Goal: Task Accomplishment & Management: Complete application form

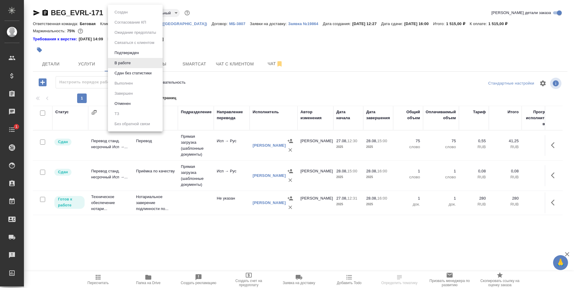
click at [124, 11] on body "🙏 .cls-1 fill:#fff; AWATERA Antonova Kristina Клиенты Спецификации Заказы Чаты …" at bounding box center [287, 144] width 574 height 288
click at [140, 70] on li "Сдан без статистики" at bounding box center [135, 73] width 55 height 10
click at [120, 13] on body "🙏 .cls-1 fill:#fff; AWATERA Antonova Kristina Клиенты Спецификации Заказы 1882 …" at bounding box center [287, 144] width 574 height 288
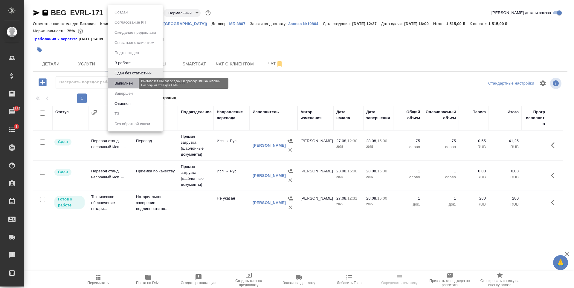
click at [131, 82] on button "Выполнен" at bounding box center [124, 83] width 22 height 7
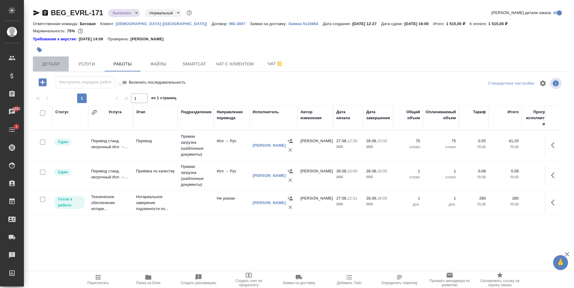
click at [54, 59] on button "Детали" at bounding box center [51, 64] width 36 height 15
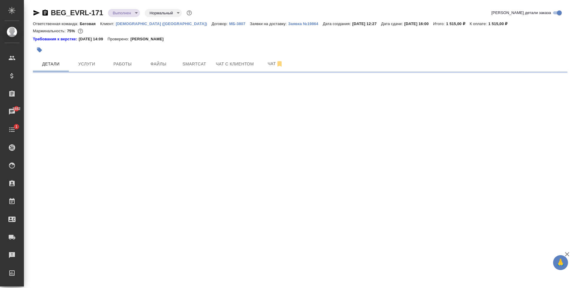
select select "RU"
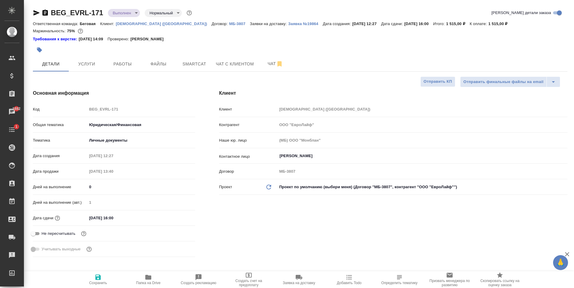
type textarea "x"
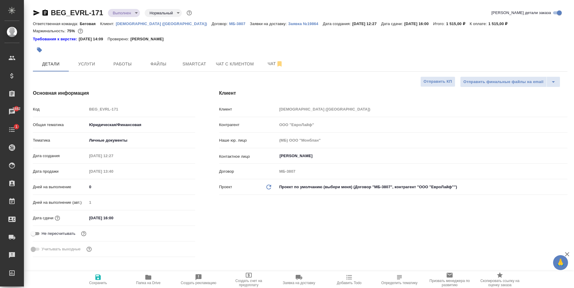
type textarea "x"
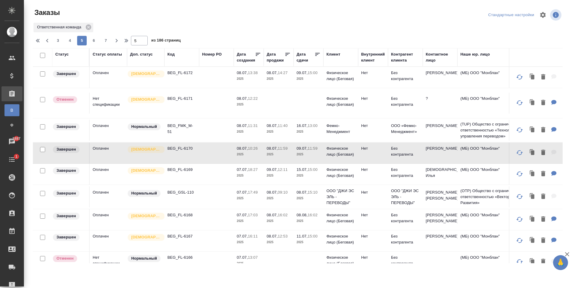
click at [434, 60] on div "Контактное лицо" at bounding box center [440, 57] width 29 height 12
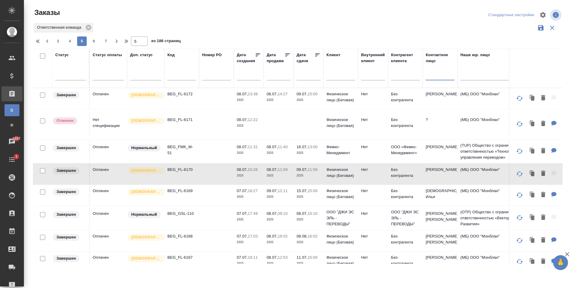
click at [435, 77] on input "text" at bounding box center [440, 76] width 29 height 7
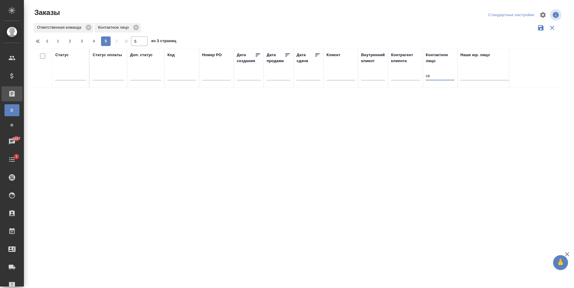
type input "с"
type input "казинская"
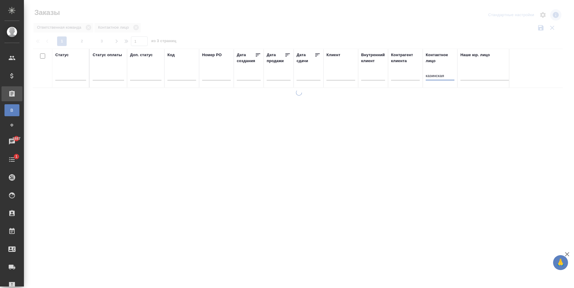
type input "1"
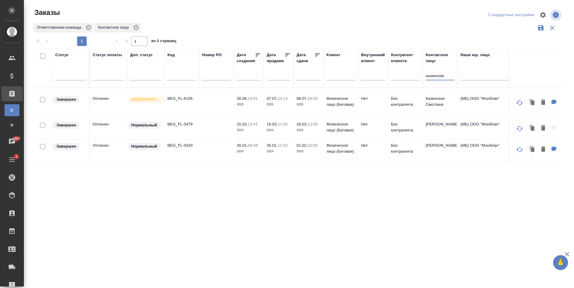
type input "казинская"
click at [369, 112] on td "Нет" at bounding box center [373, 103] width 30 height 21
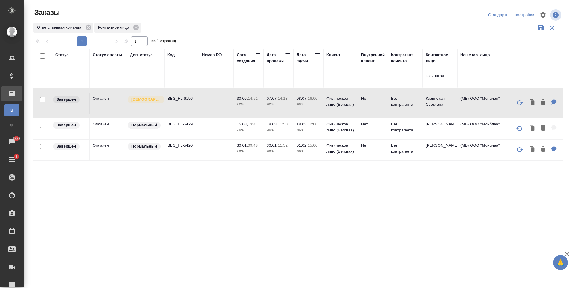
click at [369, 112] on td "Нет" at bounding box center [373, 103] width 30 height 21
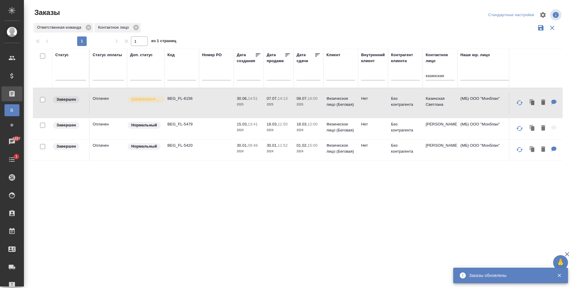
click at [205, 114] on td at bounding box center [216, 103] width 35 height 21
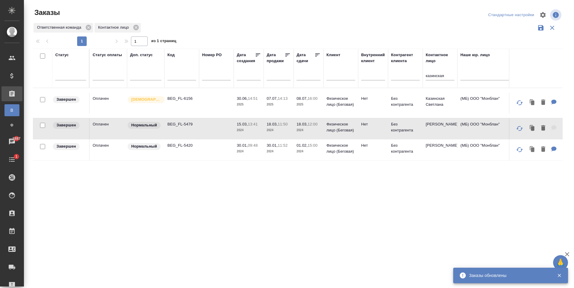
click at [205, 114] on td at bounding box center [216, 103] width 35 height 21
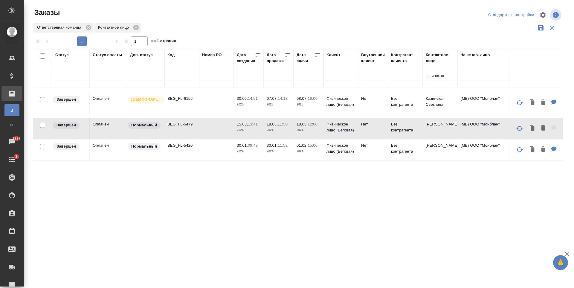
click at [222, 109] on td at bounding box center [216, 103] width 35 height 21
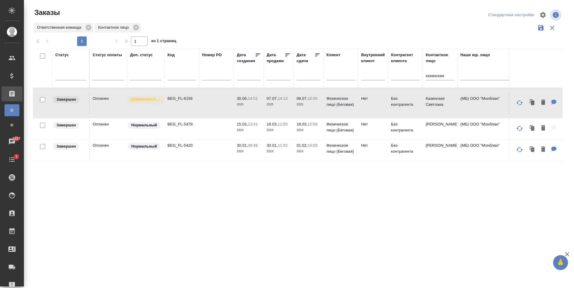
click at [222, 109] on td at bounding box center [216, 103] width 35 height 21
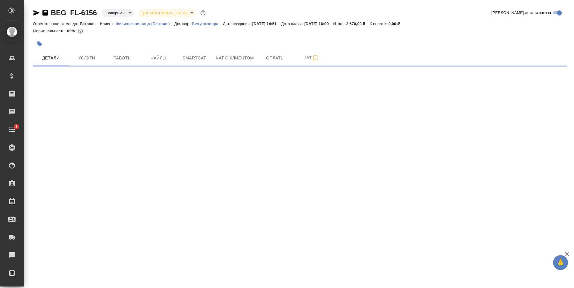
select select "RU"
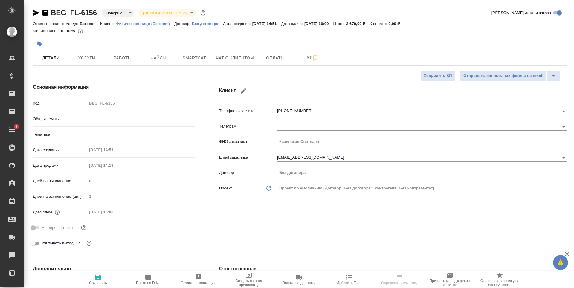
type textarea "x"
click at [168, 62] on button "Файлы" at bounding box center [159, 58] width 36 height 15
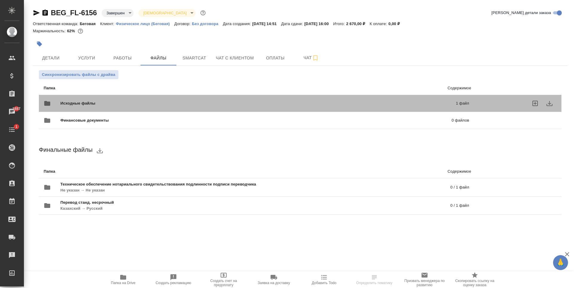
click at [168, 104] on span "Исходные файлы" at bounding box center [167, 103] width 215 height 6
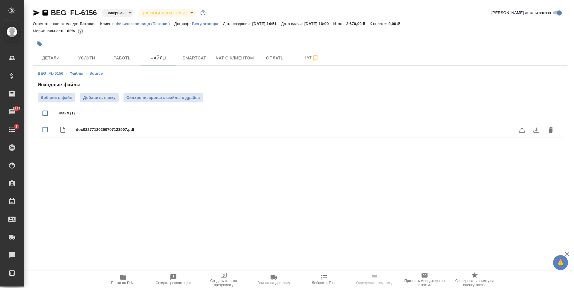
click at [174, 130] on span "doc02277120250707123907.pdf" at bounding box center [312, 130] width 472 height 6
checkbox input "true"
click at [532, 131] on button "download" at bounding box center [536, 130] width 14 height 14
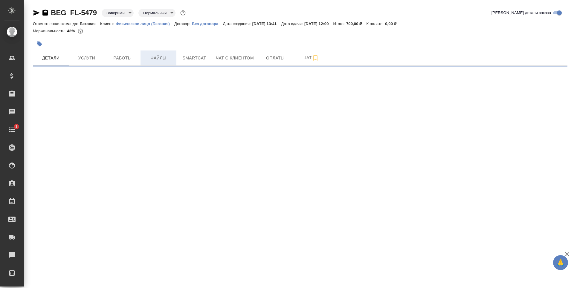
click at [162, 59] on span "Файлы" at bounding box center [158, 57] width 29 height 7
select select "RU"
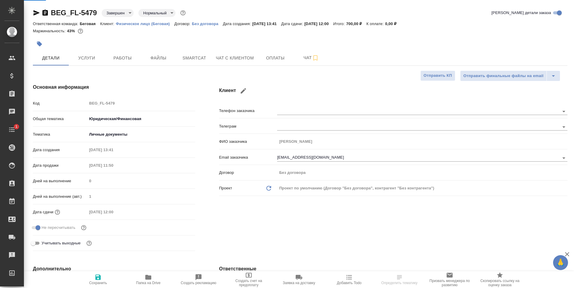
type textarea "x"
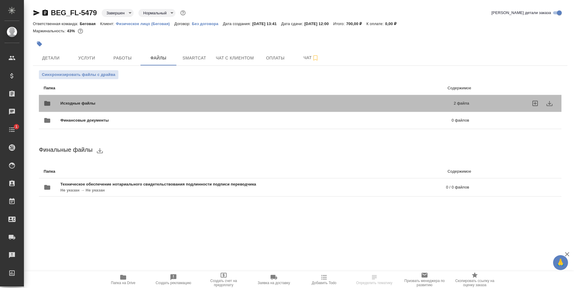
click at [245, 103] on span "Исходные файлы" at bounding box center [167, 103] width 214 height 6
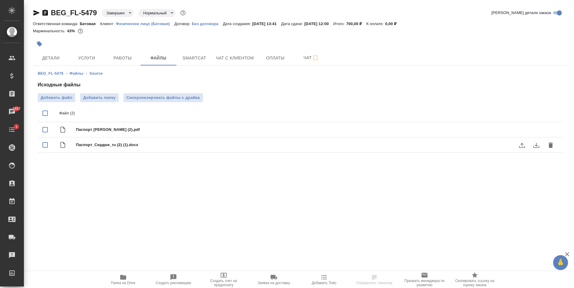
click at [255, 148] on div "Паспорт_Сердюк_ru (2) (1).docx" at bounding box center [312, 145] width 472 height 8
checkbox input "true"
click at [540, 146] on icon "download" at bounding box center [536, 145] width 7 height 7
click at [242, 131] on span "Паспорт Сердюк (2).pdf" at bounding box center [312, 130] width 472 height 6
checkbox input "true"
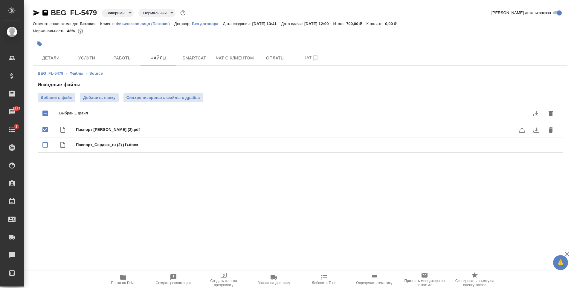
click at [534, 131] on icon "download" at bounding box center [536, 129] width 7 height 7
click at [538, 130] on icon "download" at bounding box center [536, 129] width 7 height 7
click at [524, 131] on icon "uploadFile" at bounding box center [521, 129] width 7 height 7
click at [0, 0] on input "uploadFile" at bounding box center [0, 0] width 0 height 0
click at [539, 127] on icon "download" at bounding box center [536, 129] width 7 height 7
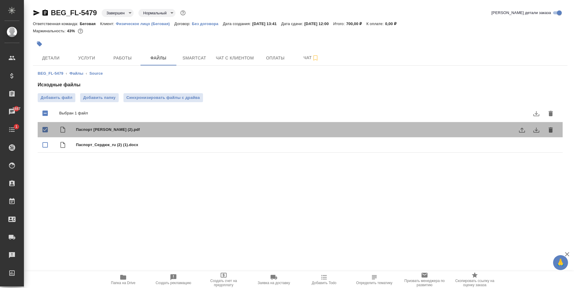
click at [102, 129] on span "Паспорт Сердюк (2).pdf" at bounding box center [312, 130] width 472 height 6
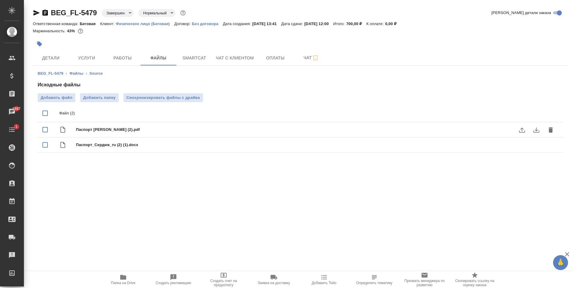
click at [173, 129] on span "Паспорт Сердюк (2).pdf" at bounding box center [312, 130] width 472 height 6
checkbox input "true"
click at [537, 131] on icon "download" at bounding box center [536, 129] width 7 height 7
click at [63, 59] on span "Детали" at bounding box center [50, 57] width 29 height 7
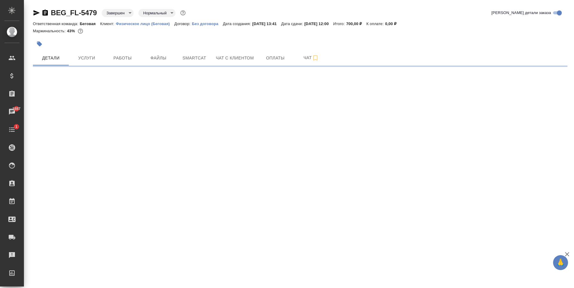
select select "RU"
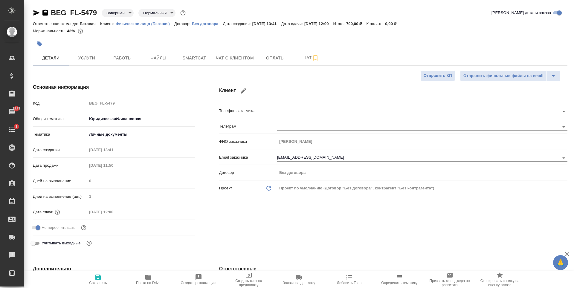
type textarea "x"
click at [234, 52] on button "Чат с клиентом" at bounding box center [234, 58] width 45 height 15
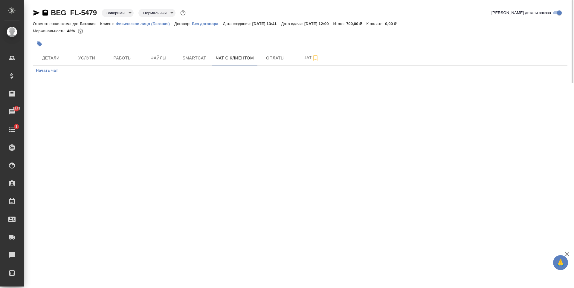
click at [200, 49] on div at bounding box center [211, 43] width 356 height 13
click at [201, 57] on span "Smartcat" at bounding box center [194, 57] width 29 height 7
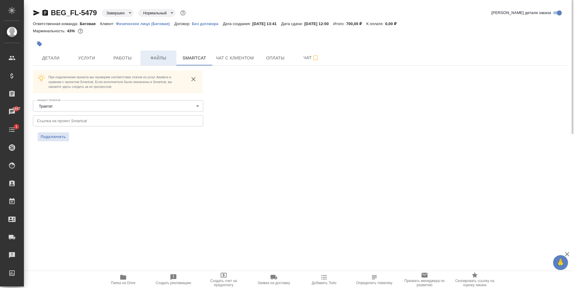
click at [142, 62] on button "Файлы" at bounding box center [159, 58] width 36 height 15
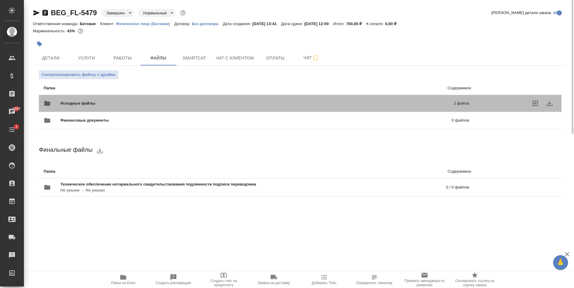
click at [177, 100] on div "Исходные файлы 2 файла" at bounding box center [256, 103] width 425 height 14
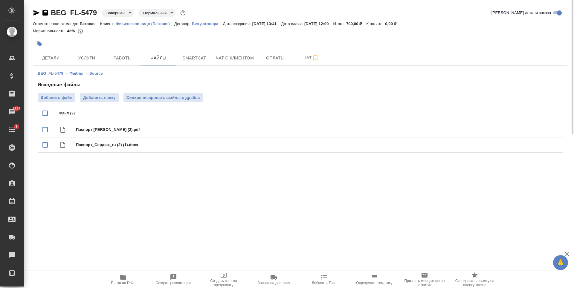
click at [303, 193] on div ".cls-1 fill:#fff; AWATERA Antonova Kristina Клиенты Спецификации Заказы 1887 Ча…" at bounding box center [287, 144] width 574 height 288
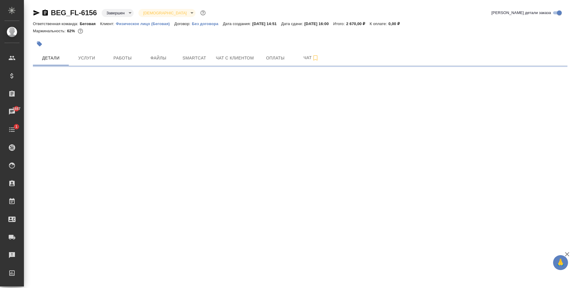
select select "RU"
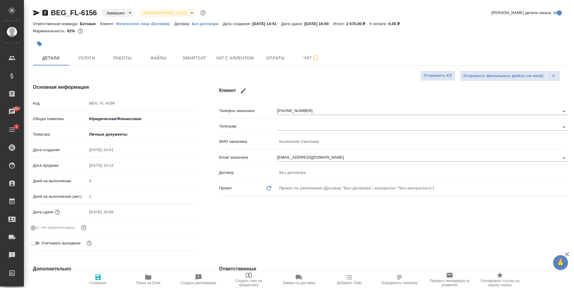
type textarea "x"
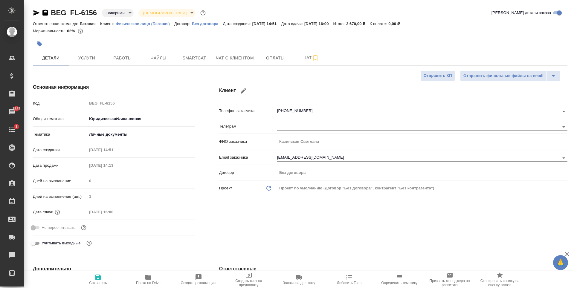
type textarea "x"
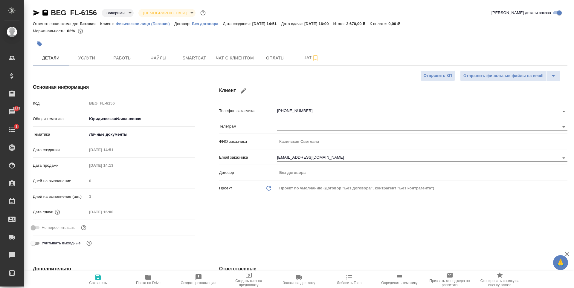
type textarea "x"
click at [168, 58] on span "Файлы" at bounding box center [158, 57] width 29 height 7
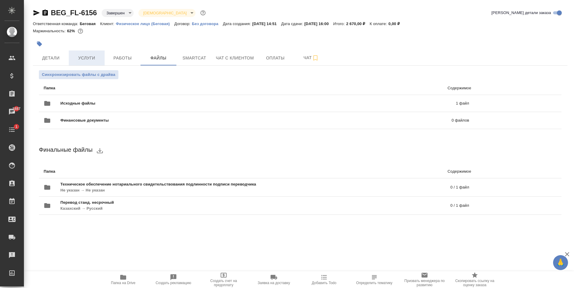
click at [101, 58] on span "Услуги" at bounding box center [86, 57] width 29 height 7
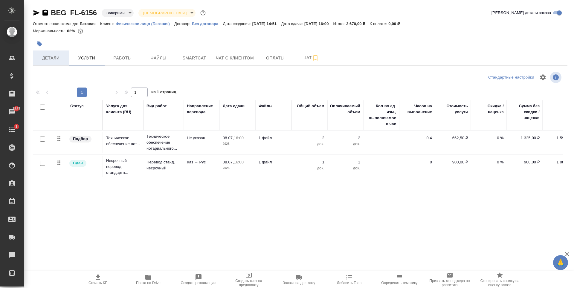
click at [45, 53] on button "Детали" at bounding box center [51, 58] width 36 height 15
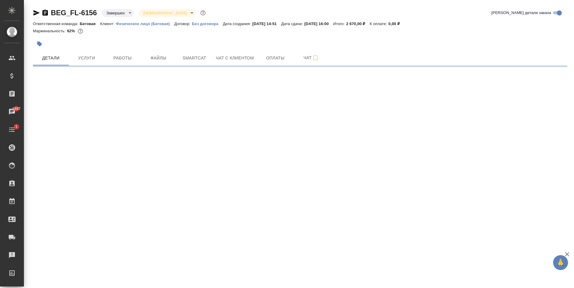
select select "RU"
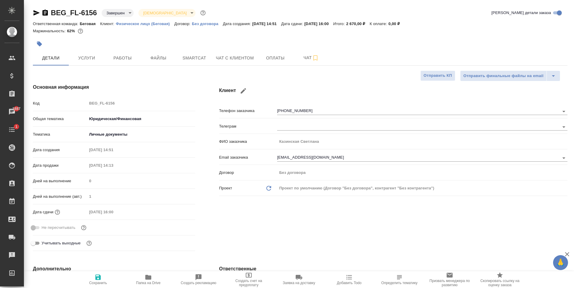
type textarea "x"
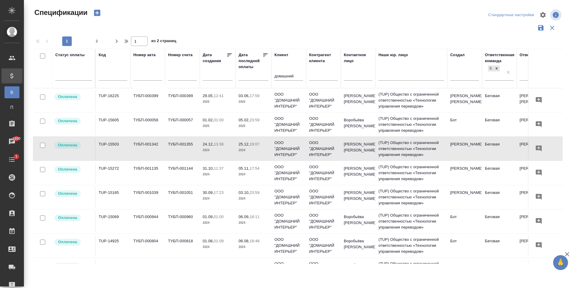
click at [288, 76] on input "домашний" at bounding box center [288, 76] width 29 height 7
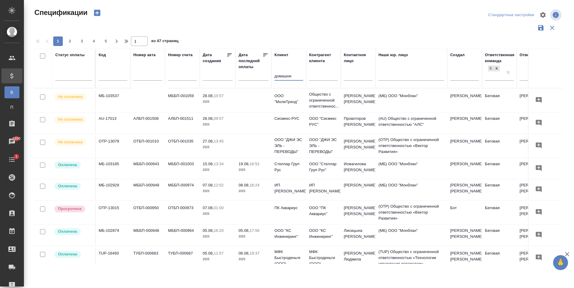
type input "домашний"
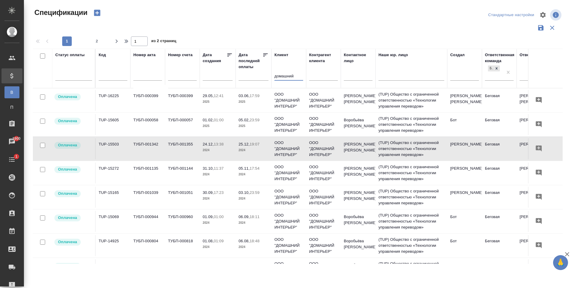
click at [289, 77] on input "домашний" at bounding box center [288, 76] width 29 height 7
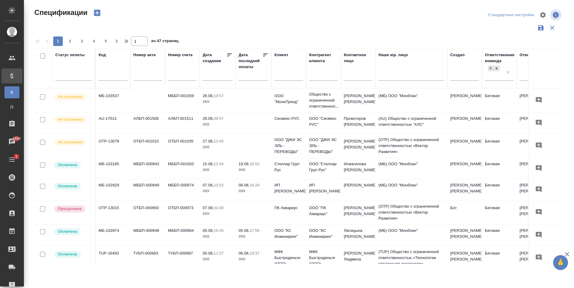
click at [97, 15] on icon "button" at bounding box center [97, 13] width 6 height 6
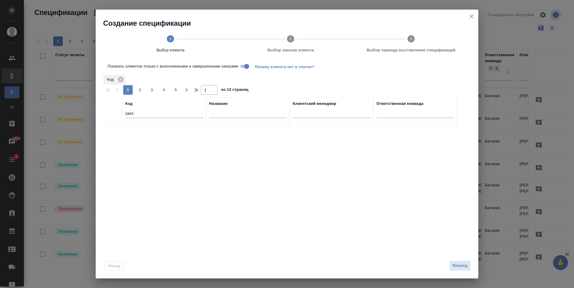
click at [167, 111] on input "SMX" at bounding box center [164, 114] width 78 height 7
type input "S"
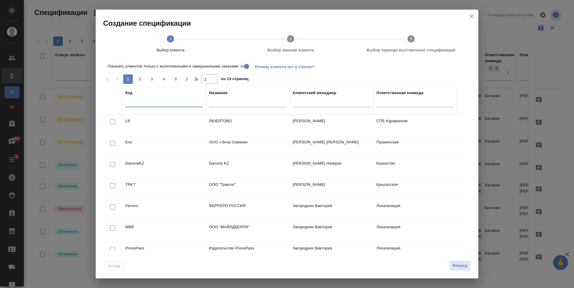
type input "Ш"
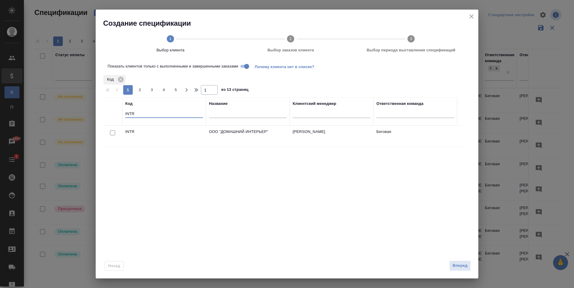
type input "INTR"
click at [111, 132] on input "checkbox" at bounding box center [112, 132] width 5 height 5
checkbox input "true"
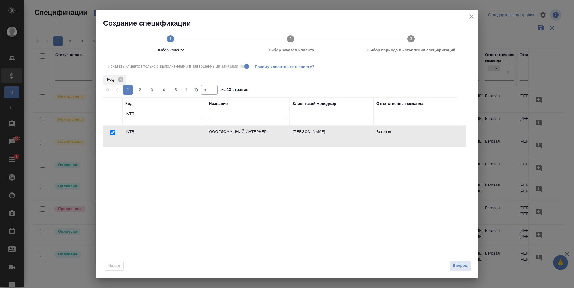
click at [460, 271] on div "Назад Вперед" at bounding box center [287, 265] width 383 height 28
click at [461, 268] on span "Вперед" at bounding box center [460, 266] width 15 height 7
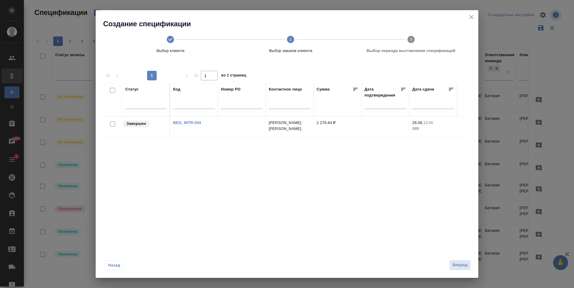
click at [111, 125] on input "checkbox" at bounding box center [112, 123] width 5 height 5
checkbox input "true"
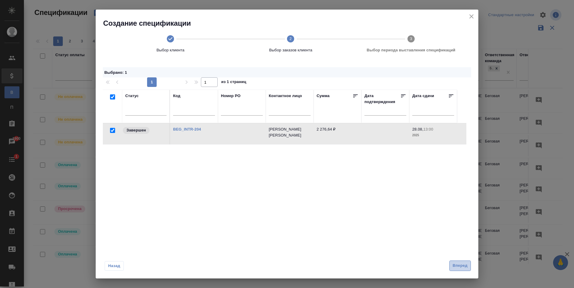
click at [458, 261] on button "Вперед" at bounding box center [460, 266] width 22 height 10
select select "7"
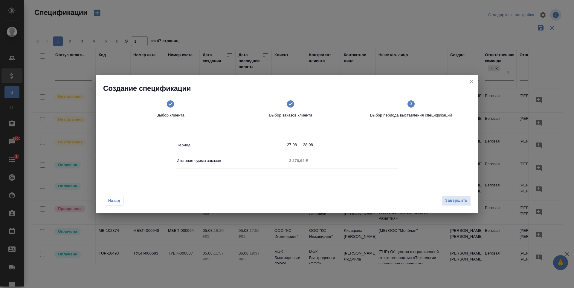
click at [312, 142] on input "27.08 — 28.08" at bounding box center [342, 145] width 111 height 8
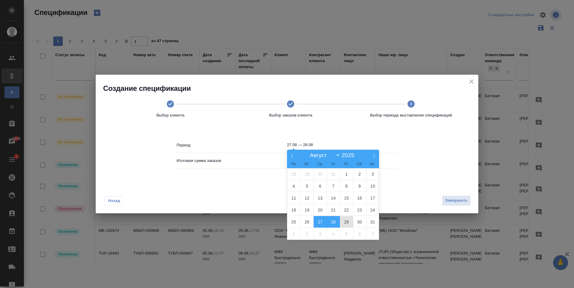
click at [347, 220] on span "29" at bounding box center [346, 222] width 13 height 12
type input "29.08"
click at [321, 222] on span "27" at bounding box center [320, 222] width 13 height 12
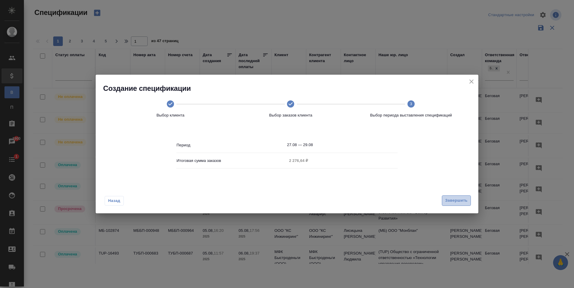
click at [450, 200] on span "Завершить" at bounding box center [456, 200] width 22 height 7
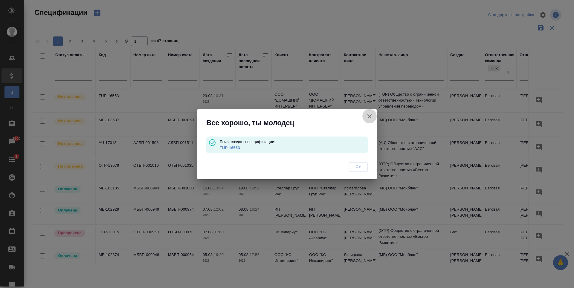
click at [366, 115] on button "button" at bounding box center [369, 116] width 14 height 14
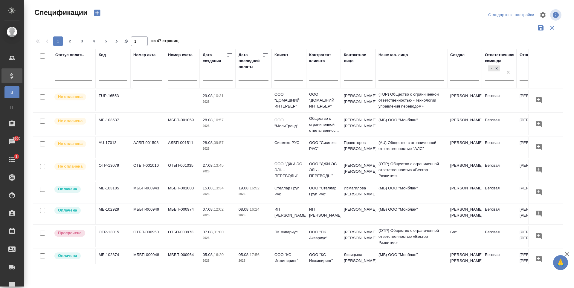
click at [135, 102] on td at bounding box center [147, 100] width 35 height 21
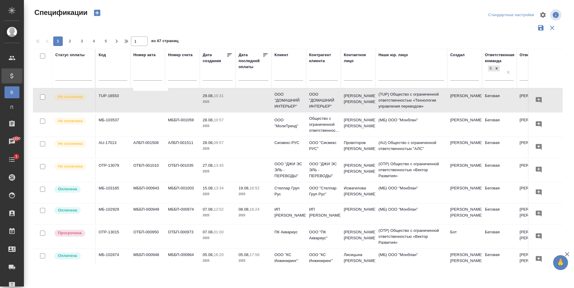
click at [160, 105] on td at bounding box center [147, 100] width 35 height 21
click at [284, 76] on input "text" at bounding box center [288, 76] width 29 height 7
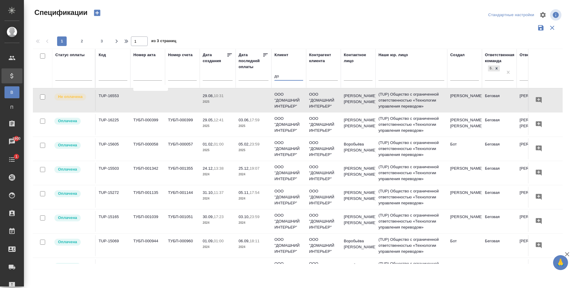
type input "до"
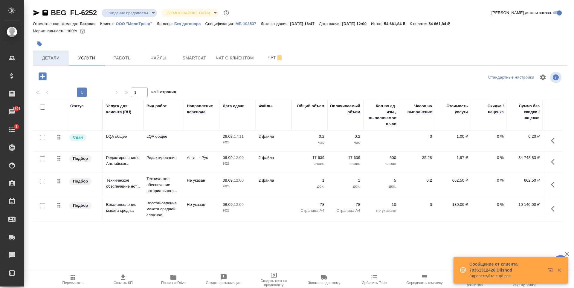
click at [55, 59] on span "Детали" at bounding box center [50, 57] width 29 height 7
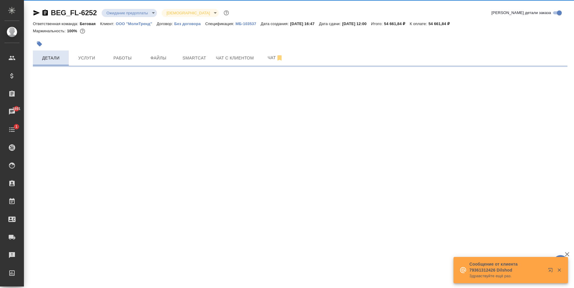
select select "RU"
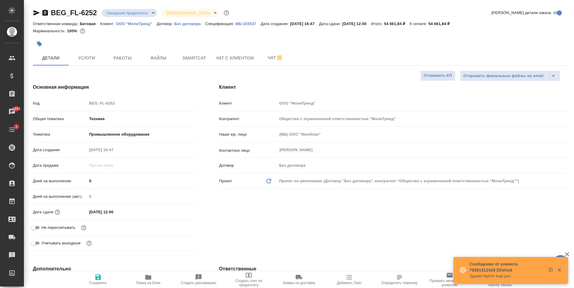
type textarea "x"
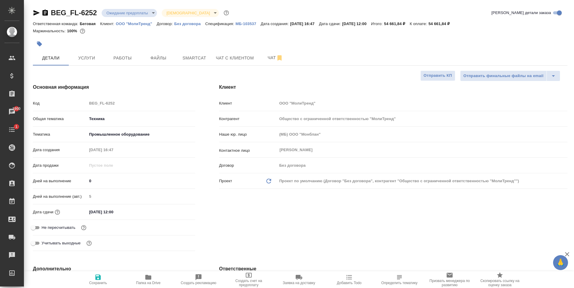
click at [166, 61] on span "Файлы" at bounding box center [158, 57] width 29 height 7
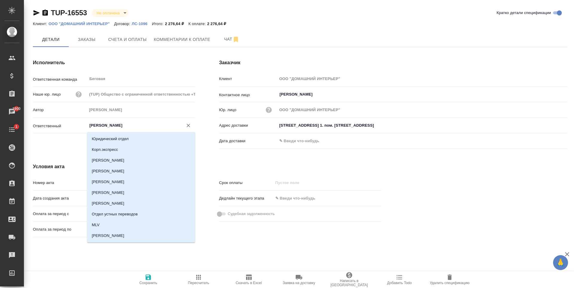
click at [148, 125] on input "[PERSON_NAME]" at bounding box center [131, 125] width 85 height 7
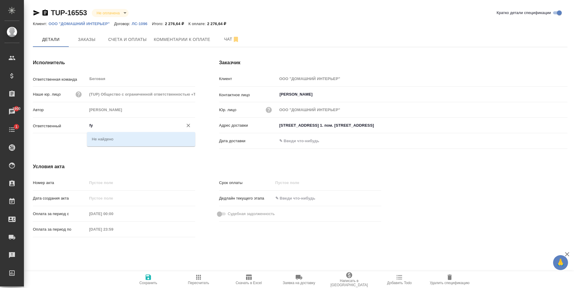
type input "f"
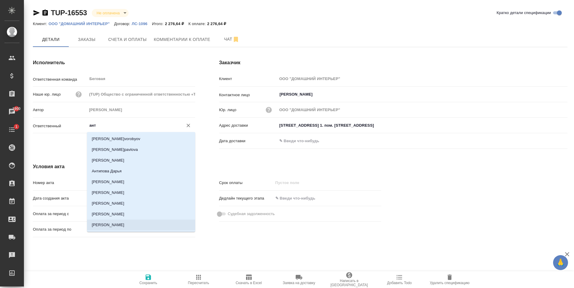
click at [119, 222] on li "Антонова Кристина" at bounding box center [141, 225] width 108 height 11
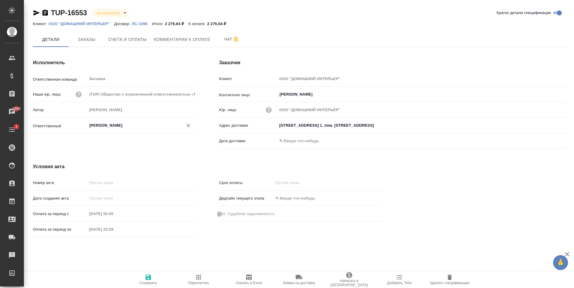
type input "Антонова Кристина"
click at [153, 281] on span "Сохранить" at bounding box center [148, 283] width 18 height 4
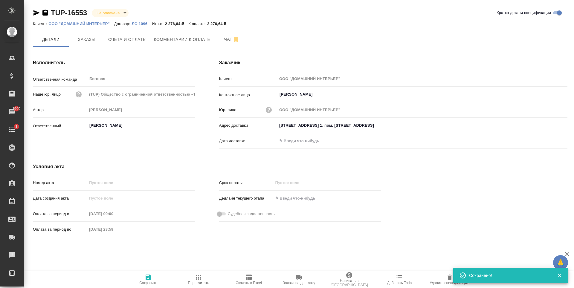
click at [101, 21] on link "ООО "ДОМАШНИЙ ИНТЕРЬЕР"" at bounding box center [81, 23] width 66 height 5
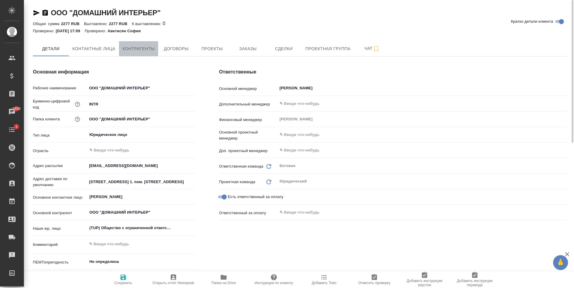
click at [139, 51] on span "Контрагенты" at bounding box center [139, 48] width 32 height 7
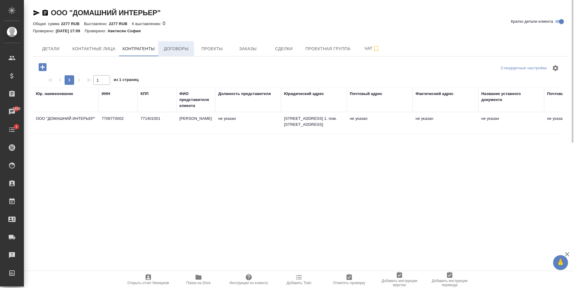
click at [166, 54] on button "Договоры" at bounding box center [176, 48] width 36 height 15
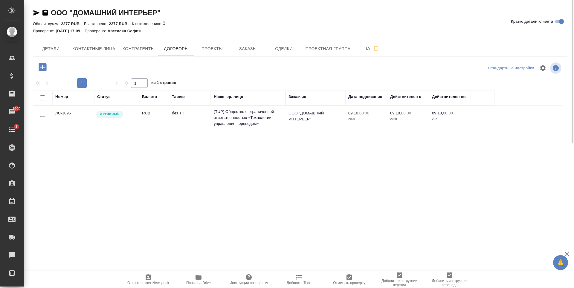
click at [181, 120] on td "без ТП" at bounding box center [190, 117] width 42 height 21
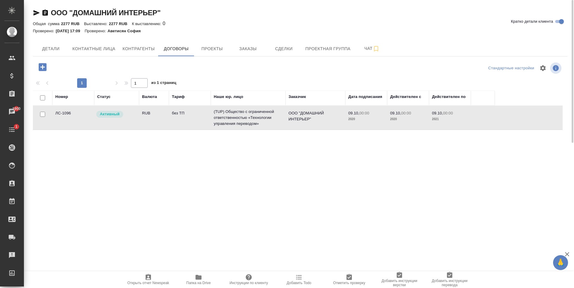
click at [181, 120] on td "без ТП" at bounding box center [190, 117] width 42 height 21
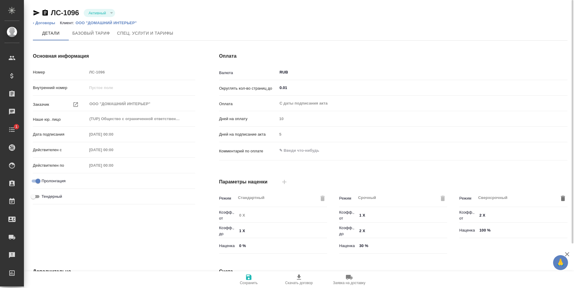
type input "Стандартный шаблон - [PHONE_NUMBER] - ВЫБЕРИ МЕНЯ!"
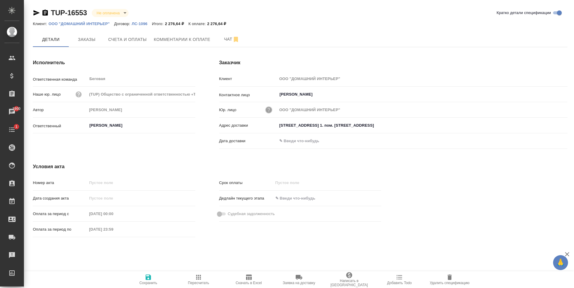
click at [267, 110] on icon "button" at bounding box center [269, 110] width 6 height 6
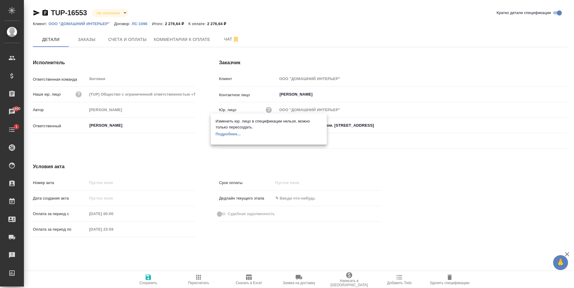
click at [267, 110] on div at bounding box center [287, 144] width 574 height 288
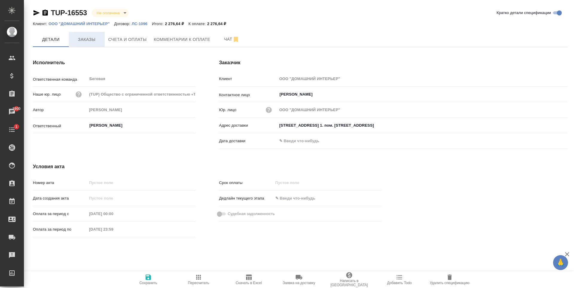
click at [92, 40] on span "Заказы" at bounding box center [86, 39] width 29 height 7
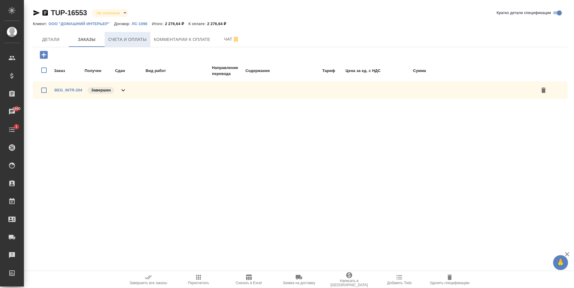
click at [118, 41] on span "Счета и оплаты" at bounding box center [127, 39] width 39 height 7
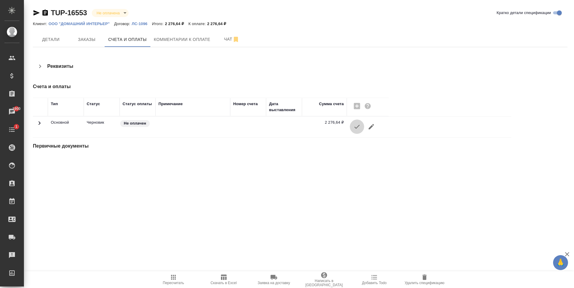
click at [358, 128] on icon "button" at bounding box center [356, 126] width 7 height 7
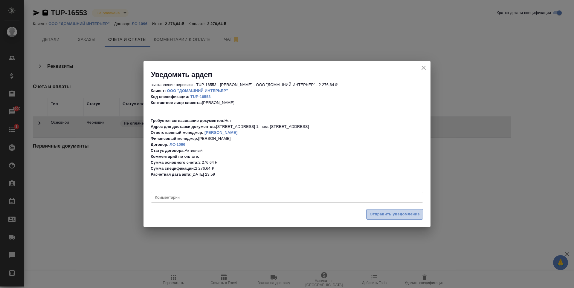
click at [394, 212] on span "Отправить уведомление" at bounding box center [395, 214] width 50 height 7
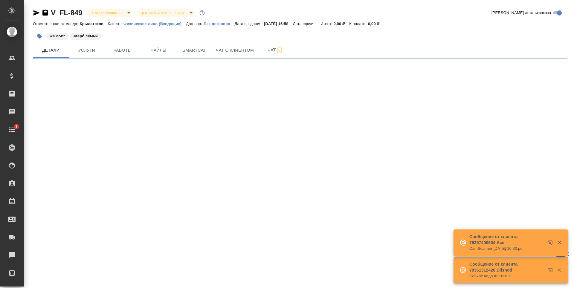
select select "RU"
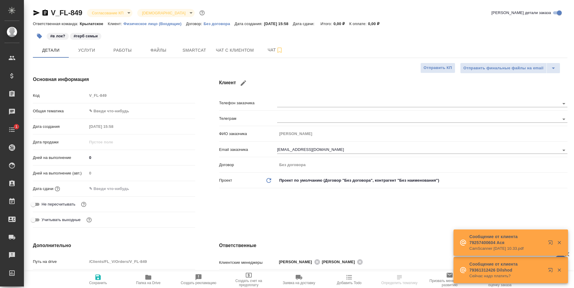
type textarea "x"
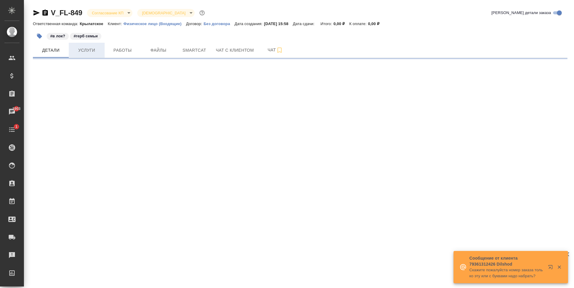
select select "RU"
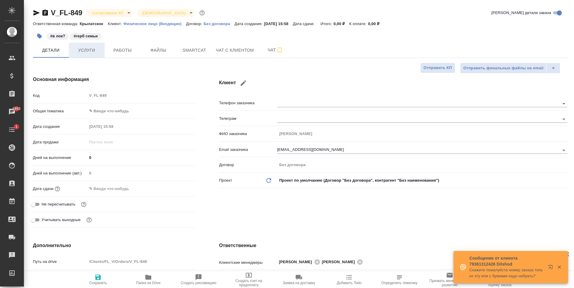
type textarea "x"
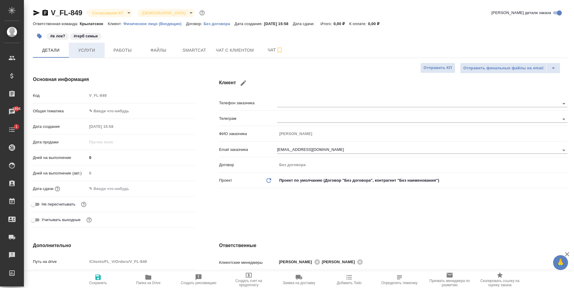
click at [86, 51] on span "Услуги" at bounding box center [86, 50] width 29 height 7
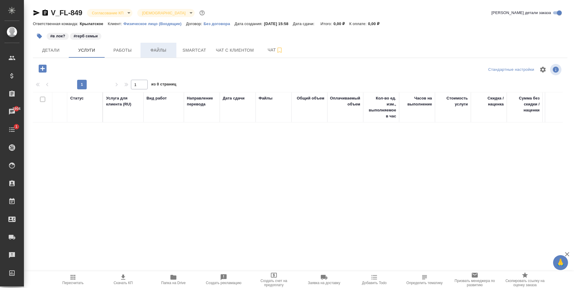
click at [148, 46] on button "Файлы" at bounding box center [159, 50] width 36 height 15
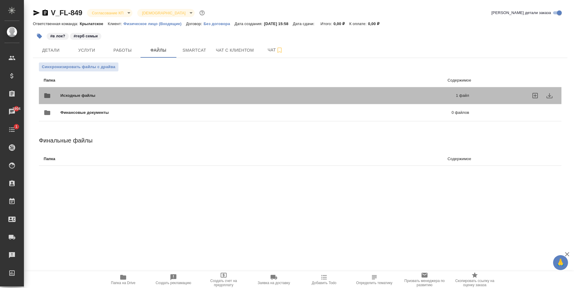
click at [124, 98] on span "Исходные файлы" at bounding box center [167, 96] width 215 height 6
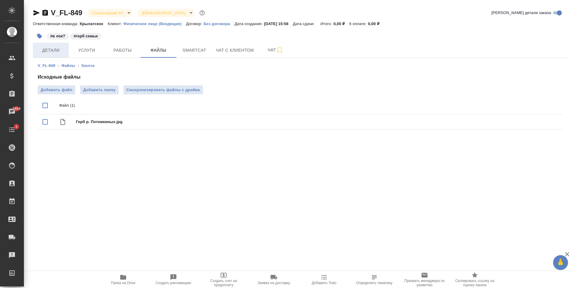
click at [53, 50] on span "Детали" at bounding box center [50, 50] width 29 height 7
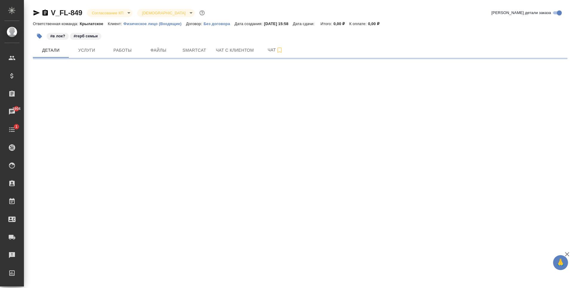
select select "RU"
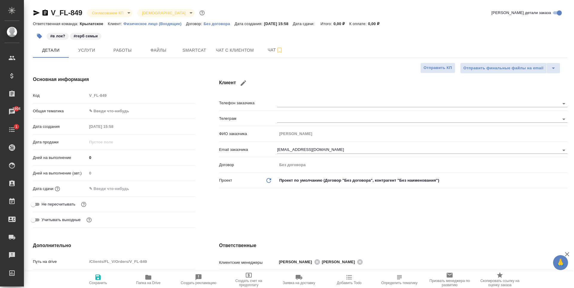
type textarea "x"
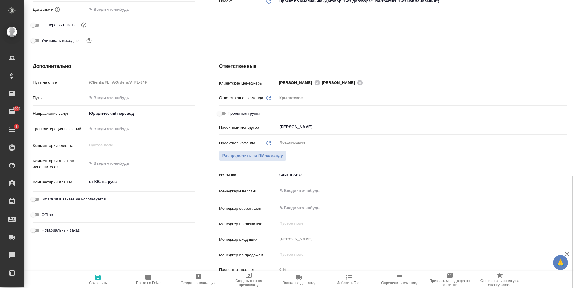
scroll to position [269, 0]
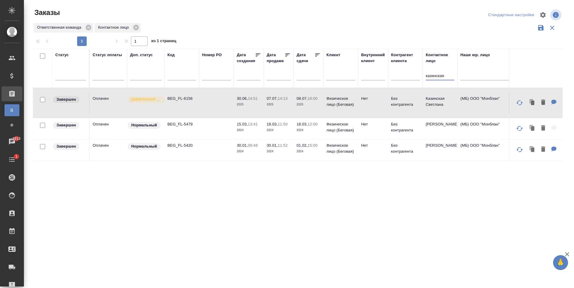
click at [438, 77] on input "казинская" at bounding box center [440, 76] width 29 height 7
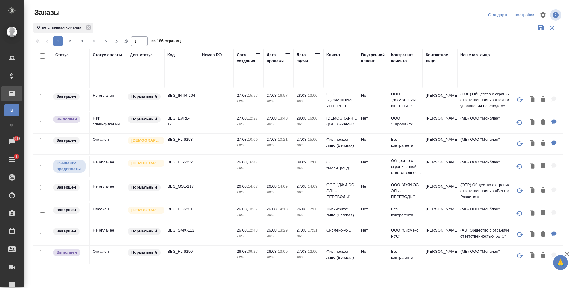
click at [251, 33] on div "Ответственная команда" at bounding box center [298, 27] width 530 height 11
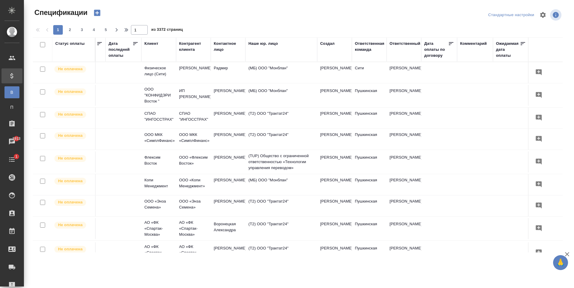
scroll to position [0, 118]
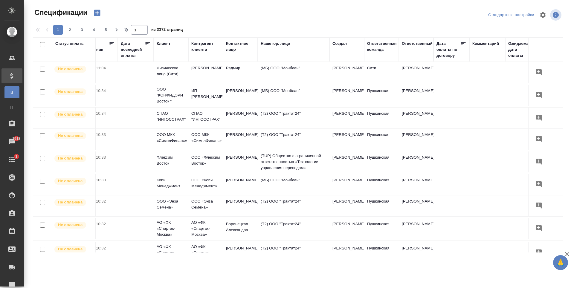
click at [379, 45] on div "Ответственная команда" at bounding box center [382, 47] width 30 height 12
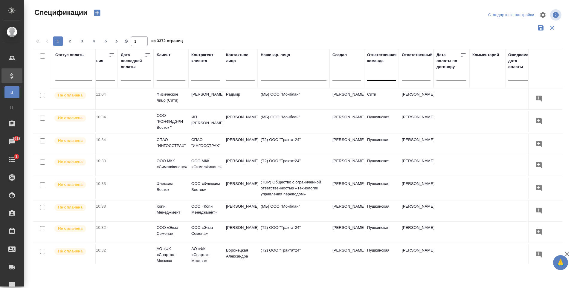
click at [379, 76] on div at bounding box center [381, 74] width 29 height 9
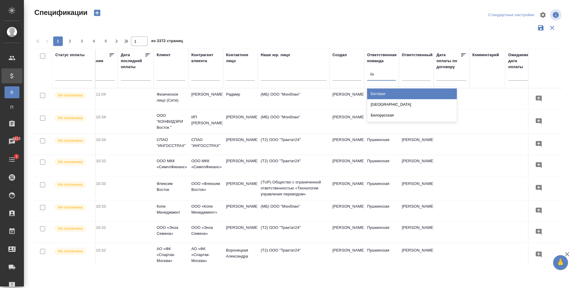
type input "бег"
click at [391, 92] on div "Беговая" at bounding box center [412, 94] width 90 height 11
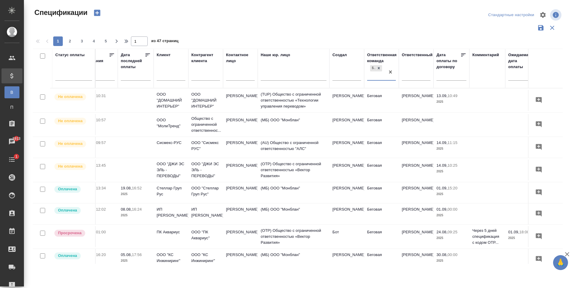
click at [542, 26] on icon "button" at bounding box center [540, 27] width 5 height 5
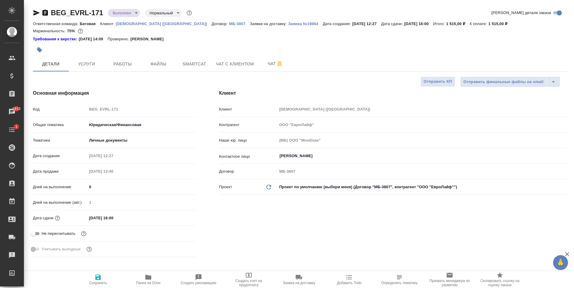
select select "RU"
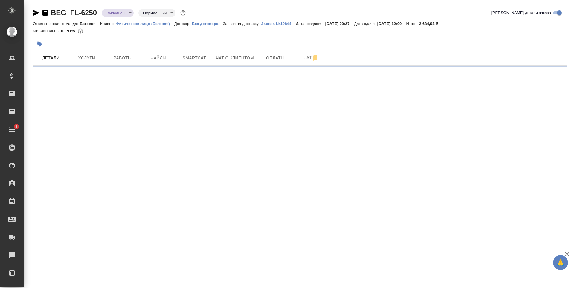
select select "RU"
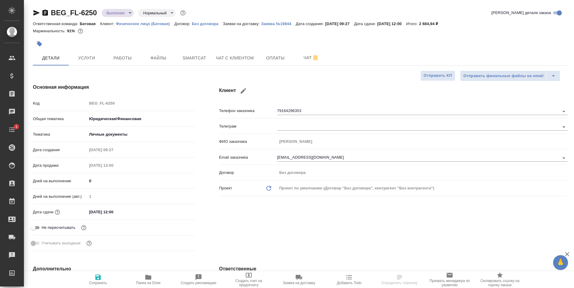
type textarea "x"
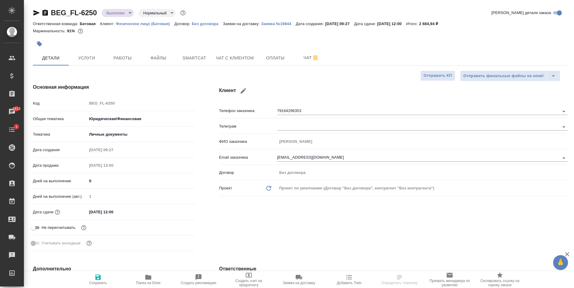
type textarea "x"
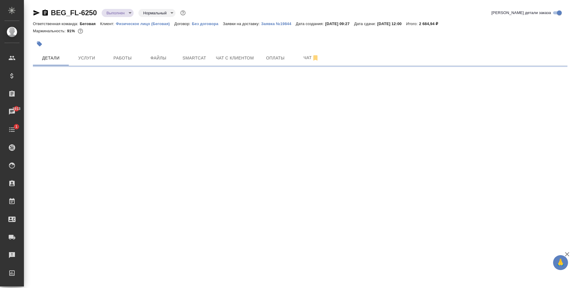
select select "RU"
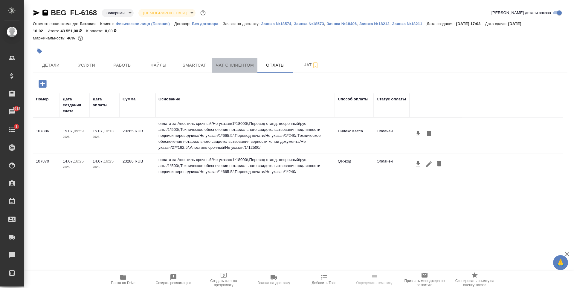
click at [225, 68] on span "Чат с клиентом" at bounding box center [235, 65] width 38 height 7
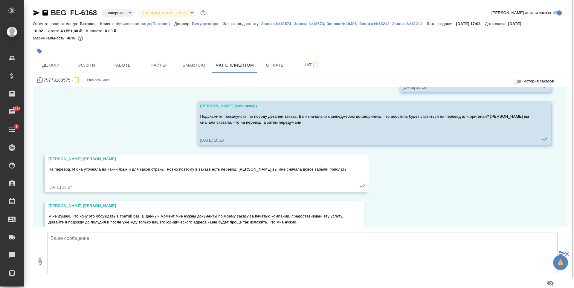
scroll to position [5851, 0]
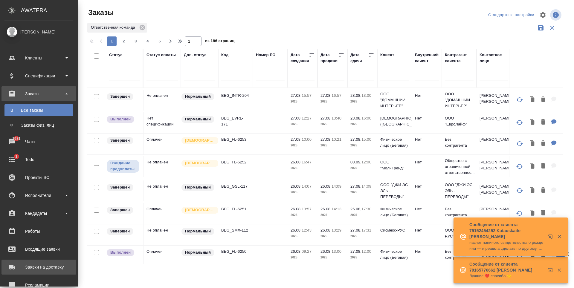
click at [42, 268] on div "Заявки на доставку" at bounding box center [38, 267] width 69 height 9
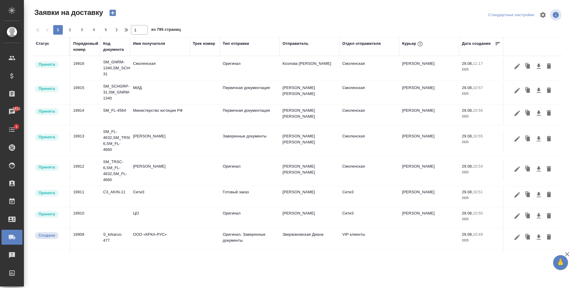
click at [360, 45] on div "Отдел отправителя" at bounding box center [361, 44] width 38 height 6
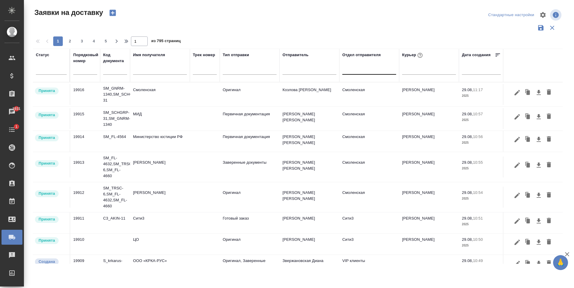
click at [354, 70] on div at bounding box center [369, 68] width 54 height 9
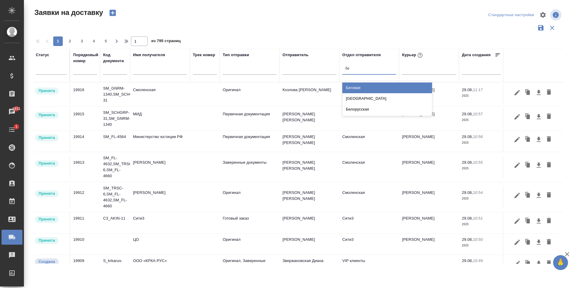
type input "бег"
click at [353, 87] on div "Беговая" at bounding box center [387, 88] width 90 height 11
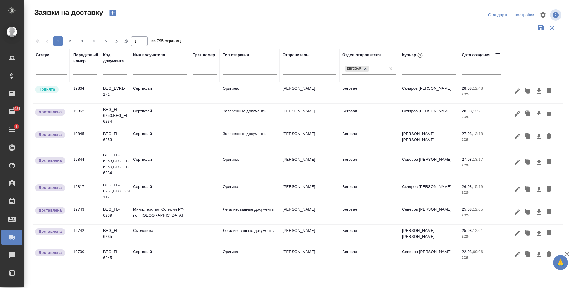
click at [188, 97] on td "Сертифай" at bounding box center [160, 93] width 60 height 21
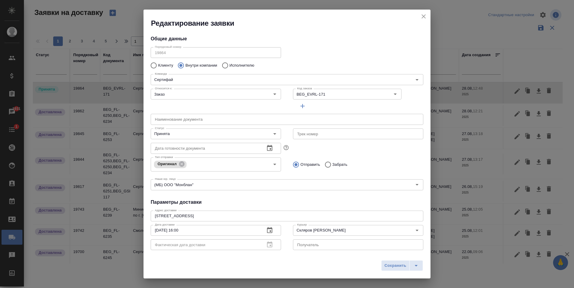
type input "Скляров Станислав"
click at [271, 132] on icon "Open" at bounding box center [274, 133] width 7 height 7
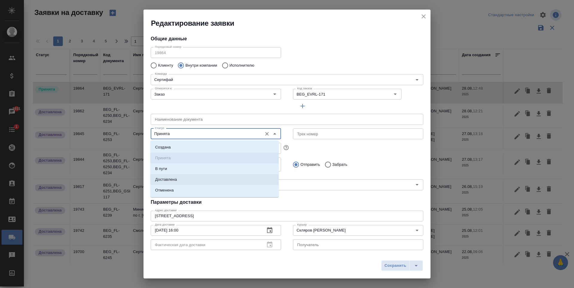
click at [206, 181] on li "Доставлена" at bounding box center [214, 179] width 128 height 11
type input "Доставлена"
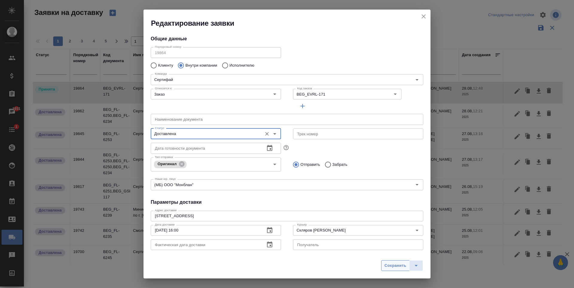
click at [396, 267] on span "Сохранить" at bounding box center [396, 266] width 22 height 7
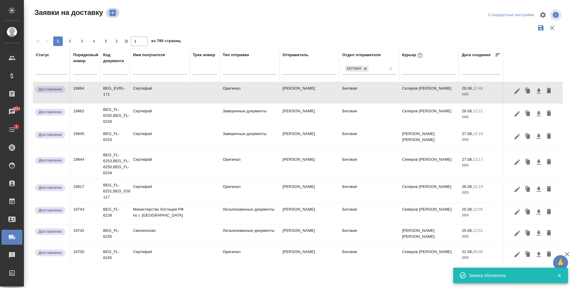
click at [112, 13] on icon "button" at bounding box center [113, 13] width 8 height 8
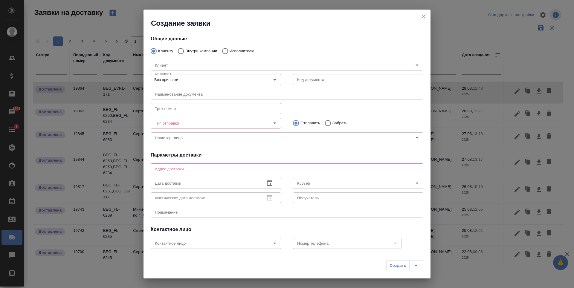
click at [197, 49] on p "Внутри компании" at bounding box center [201, 51] width 32 height 6
click at [185, 49] on input "Внутри компании" at bounding box center [180, 51] width 11 height 13
radio input "true"
click at [215, 61] on div "Команда" at bounding box center [287, 65] width 273 height 11
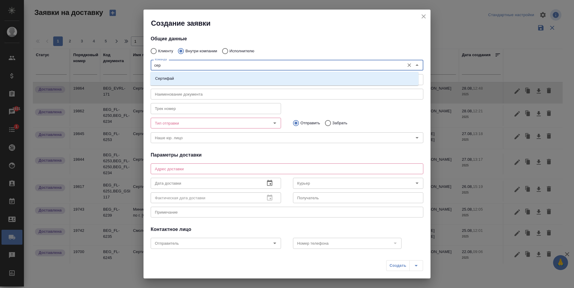
type input "серт"
click at [232, 82] on li "Сертифай" at bounding box center [284, 78] width 268 height 11
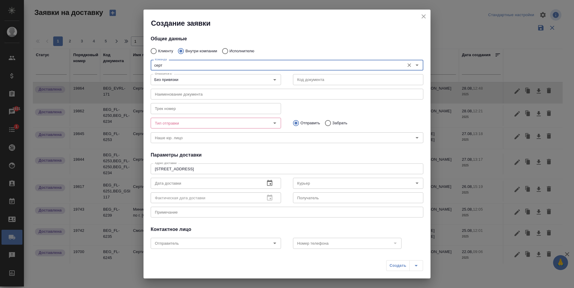
type textarea "Кузнецкий мост, д.7"
click at [271, 81] on icon "Open" at bounding box center [274, 79] width 7 height 7
type input "Сертифай"
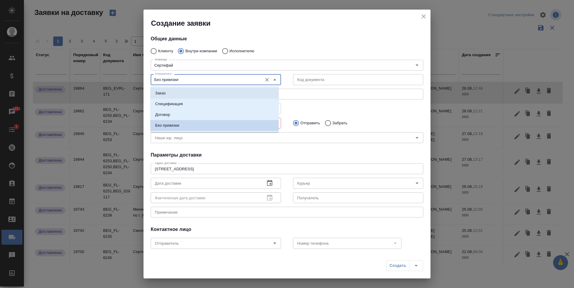
click at [222, 97] on li "Заказ" at bounding box center [214, 93] width 128 height 11
type input "Заказ"
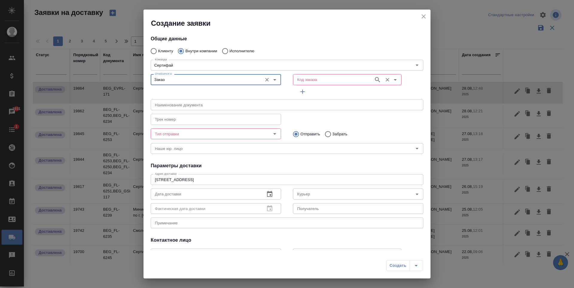
click at [337, 81] on input "Код заказа" at bounding box center [333, 79] width 76 height 7
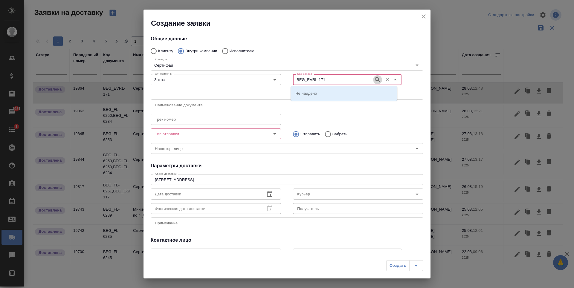
click at [374, 80] on icon "button" at bounding box center [377, 79] width 7 height 7
click at [348, 92] on li "BEG_EVRL-171" at bounding box center [344, 93] width 107 height 11
type input "BEG_EVRL-171"
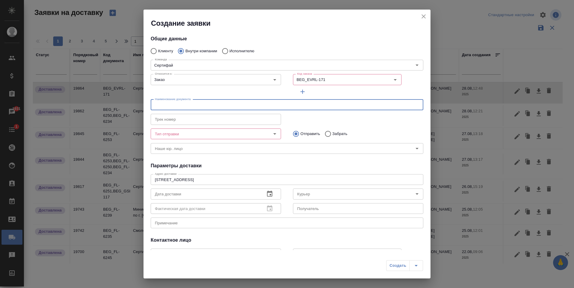
click at [322, 103] on input "text" at bounding box center [287, 105] width 273 height 11
click at [265, 136] on div at bounding box center [271, 134] width 16 height 8
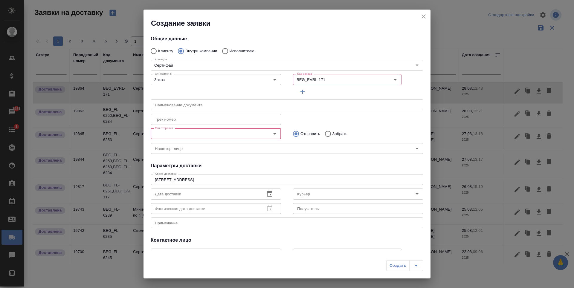
click at [271, 136] on icon "Open" at bounding box center [274, 133] width 7 height 7
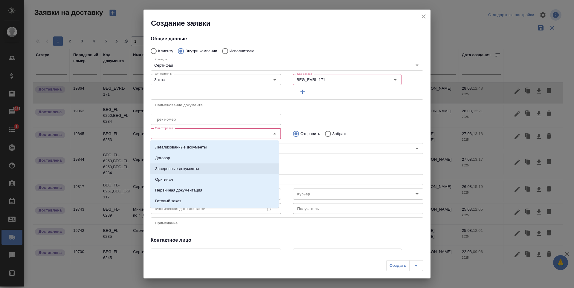
click at [220, 169] on li "Заверенные документы" at bounding box center [214, 169] width 128 height 11
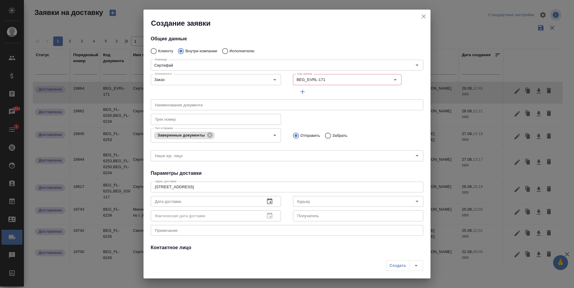
click at [332, 136] on p "Забрать" at bounding box center [339, 136] width 15 height 6
click at [330, 136] on input "Забрать" at bounding box center [327, 135] width 11 height 13
radio input "true"
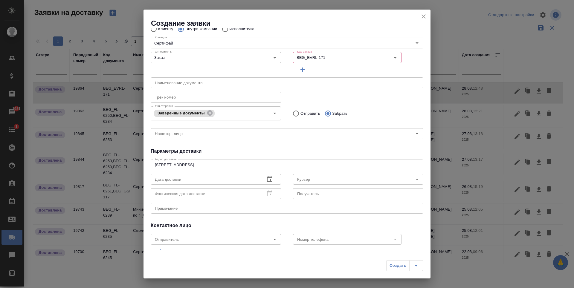
scroll to position [49, 0]
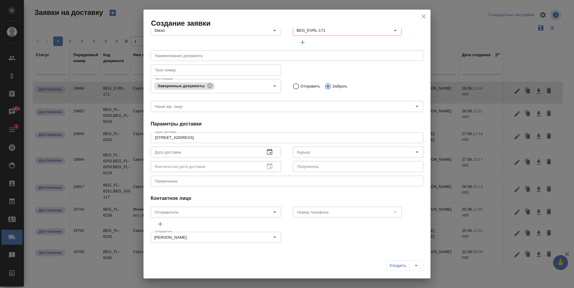
click at [270, 152] on icon "button" at bounding box center [269, 152] width 5 height 6
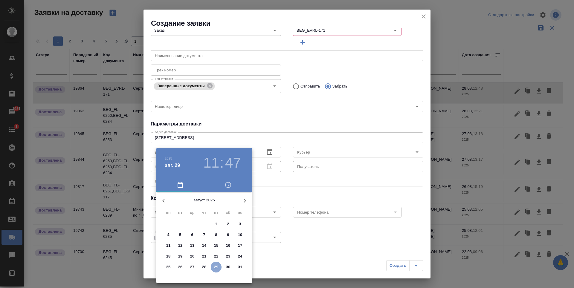
click at [217, 271] on button "29" at bounding box center [216, 267] width 11 height 11
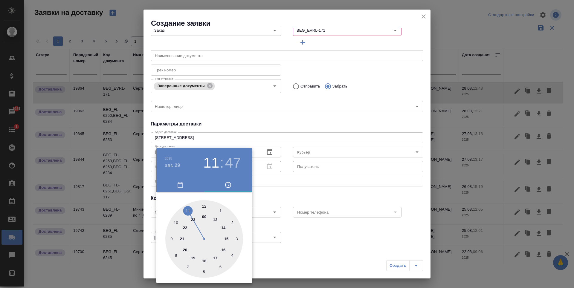
click at [224, 251] on div at bounding box center [204, 239] width 78 height 78
click at [206, 205] on div at bounding box center [204, 239] width 78 height 78
click at [205, 205] on div at bounding box center [204, 239] width 78 height 78
type input "29.08.2025 16:00"
click at [286, 189] on div at bounding box center [287, 144] width 574 height 288
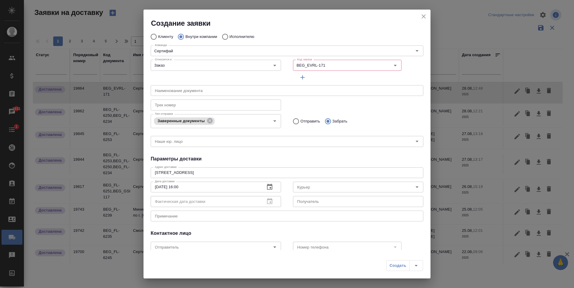
scroll to position [0, 0]
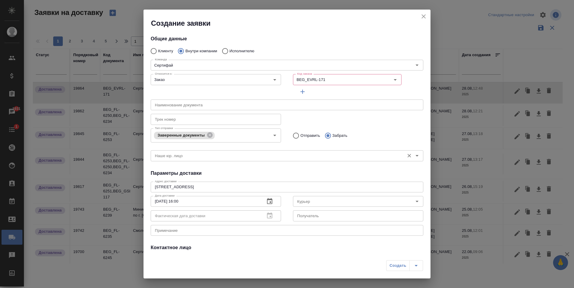
click at [224, 154] on input "Наше юр. лицо" at bounding box center [276, 155] width 249 height 7
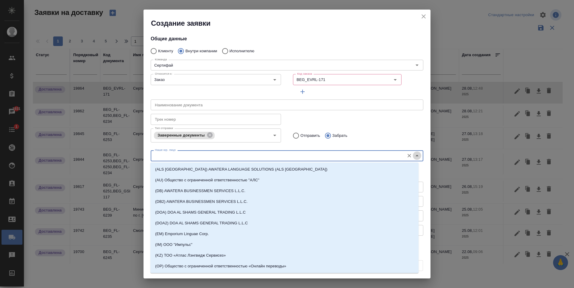
click at [416, 158] on icon "Close" at bounding box center [417, 155] width 7 height 7
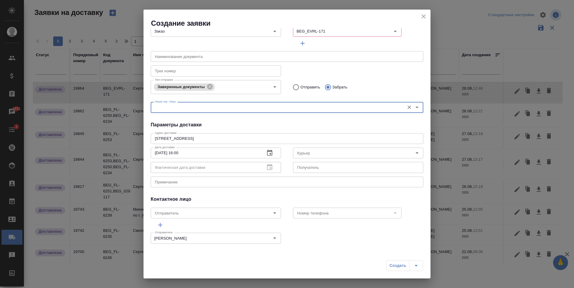
scroll to position [49, 0]
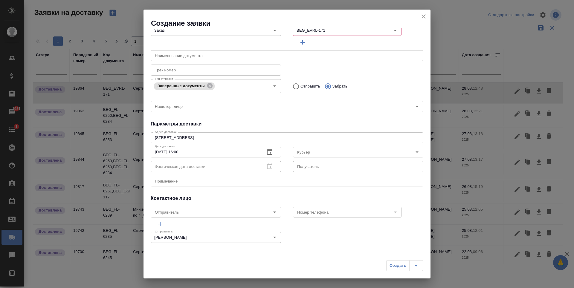
click at [203, 184] on div "x Примечание" at bounding box center [287, 181] width 273 height 11
type textarea "P"
type textarea "Забрать документ с сертифая"
click at [390, 268] on div "Создать" at bounding box center [404, 265] width 37 height 11
click at [402, 263] on div "Создать" at bounding box center [404, 265] width 37 height 11
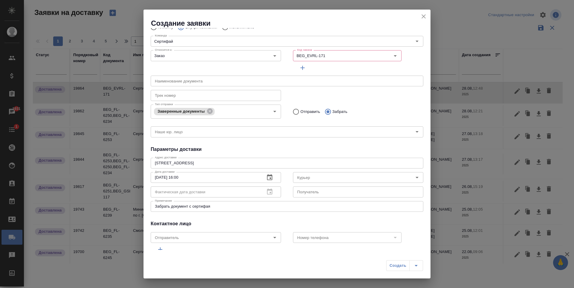
scroll to position [0, 0]
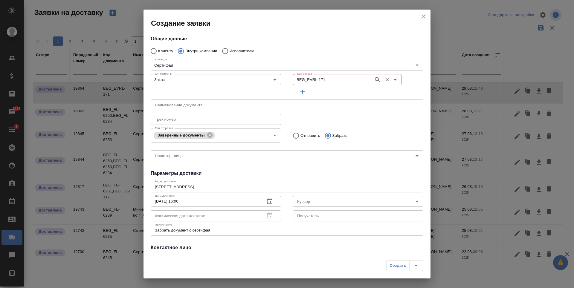
click at [374, 83] on icon "button" at bounding box center [377, 79] width 7 height 7
click at [377, 78] on button "button" at bounding box center [377, 79] width 9 height 9
click at [339, 81] on input "BEG_EVRL-171" at bounding box center [333, 79] width 76 height 7
click at [339, 95] on li "BEG_EVRL-171" at bounding box center [344, 93] width 107 height 11
click at [400, 263] on div "Создать" at bounding box center [404, 265] width 37 height 11
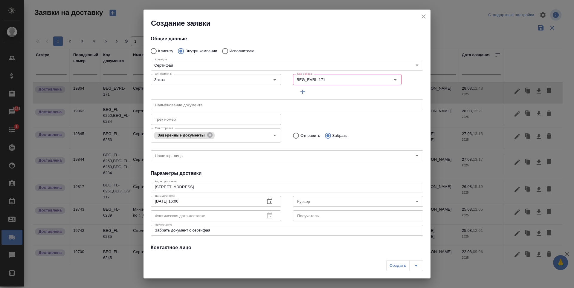
click at [400, 263] on div "Создать" at bounding box center [404, 265] width 37 height 11
click at [424, 268] on div "Создать" at bounding box center [287, 267] width 287 height 21
click at [237, 101] on input "text" at bounding box center [287, 105] width 273 height 11
click at [345, 93] on div "Наименование документа Наименование документа" at bounding box center [287, 104] width 285 height 26
click at [331, 81] on input "BEG_EVRL-171" at bounding box center [333, 79] width 76 height 7
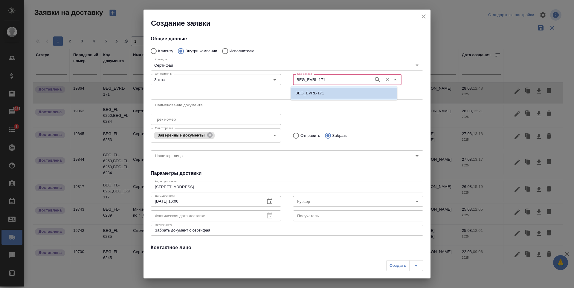
click at [338, 95] on li "BEG_EVRL-171" at bounding box center [344, 93] width 107 height 11
click at [374, 80] on icon "button" at bounding box center [377, 79] width 7 height 7
click at [348, 76] on input "BEG_EVRL-171" at bounding box center [333, 79] width 76 height 7
click at [326, 94] on li "BEG_EVRL-171" at bounding box center [344, 93] width 107 height 11
click at [398, 264] on div "Создать" at bounding box center [404, 265] width 37 height 11
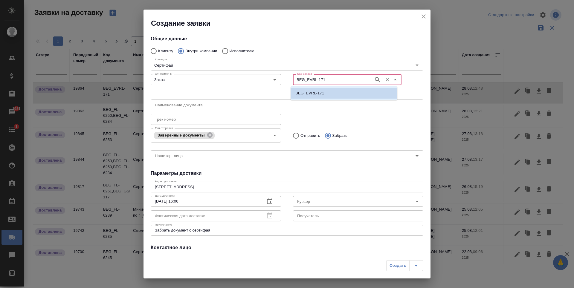
drag, startPoint x: 329, startPoint y: 80, endPoint x: 286, endPoint y: 83, distance: 43.7
click at [287, 83] on div "Код заказа BEG_EVRL-171 Код заказа" at bounding box center [358, 84] width 142 height 37
click at [428, 17] on button "close" at bounding box center [423, 16] width 9 height 9
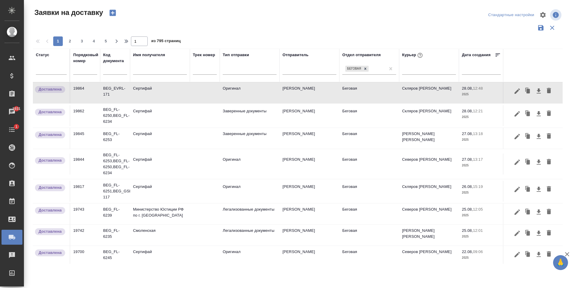
radio input "true"
type input "Без привязки"
radio input "true"
click at [117, 8] on div at bounding box center [113, 13] width 14 height 10
click at [116, 13] on icon "button" at bounding box center [112, 13] width 6 height 6
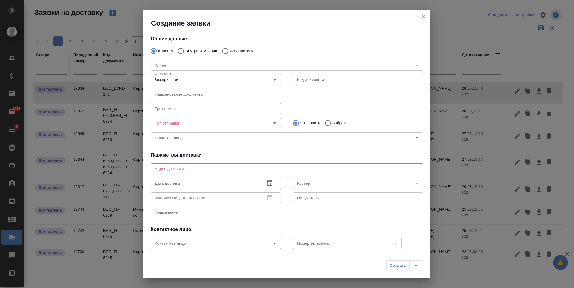
click at [208, 51] on p "Внутри компании" at bounding box center [201, 51] width 32 height 6
click at [185, 51] on input "Внутри компании" at bounding box center [180, 51] width 11 height 13
radio input "true"
click at [222, 69] on input "Команда" at bounding box center [276, 65] width 249 height 7
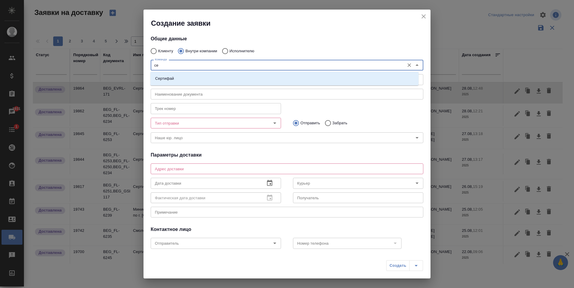
type input "сер"
click at [222, 80] on li "Сертифай" at bounding box center [284, 78] width 268 height 11
type textarea "Кузнецкий мост, д.7"
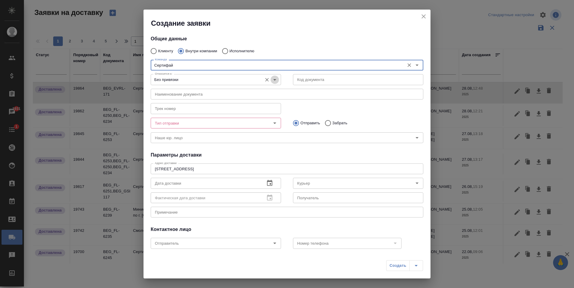
click at [273, 81] on icon "Open" at bounding box center [274, 79] width 7 height 7
type input "Сертифай"
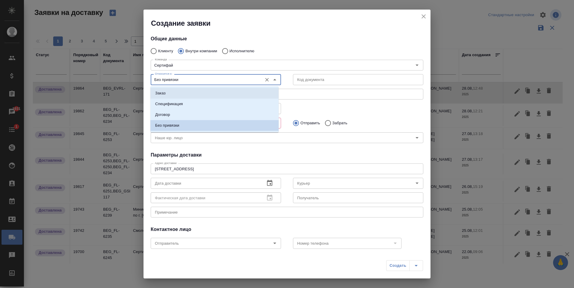
click at [218, 94] on li "Заказ" at bounding box center [214, 93] width 128 height 11
type input "Заказ"
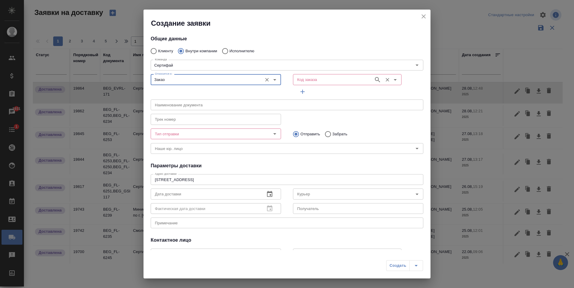
click at [310, 84] on div "Код заказа" at bounding box center [347, 79] width 109 height 11
paste input "BEG_EVRL-171"
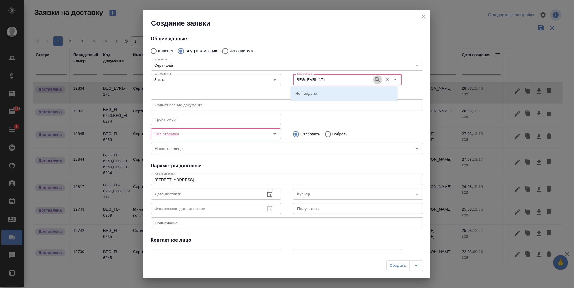
click at [374, 77] on icon "button" at bounding box center [377, 79] width 7 height 7
click at [318, 95] on p "BEG_EVRL-171" at bounding box center [309, 93] width 29 height 6
click at [374, 78] on icon "button" at bounding box center [377, 79] width 7 height 7
click at [337, 78] on input "BEG_EVRL-171" at bounding box center [333, 79] width 76 height 7
click at [305, 91] on p "BEG_EVRL-171" at bounding box center [309, 93] width 29 height 6
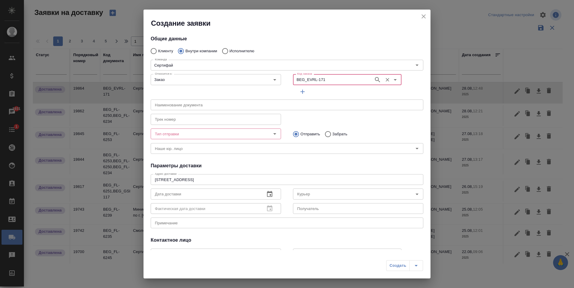
click at [278, 134] on div "Тип отправки" at bounding box center [216, 134] width 130 height 11
type input "BEG_EVRL-171"
click at [275, 134] on icon "Open" at bounding box center [274, 133] width 7 height 7
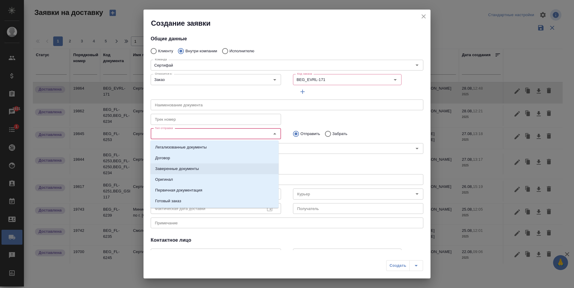
click at [195, 169] on p "Заверенные документы" at bounding box center [177, 169] width 44 height 6
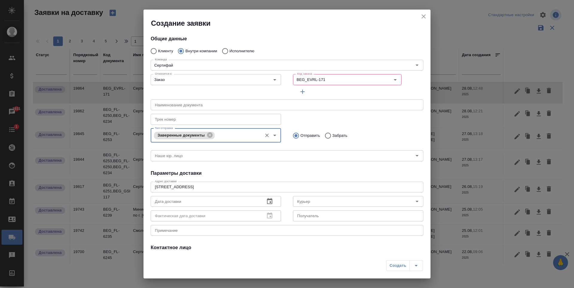
click at [325, 135] on input "Забрать" at bounding box center [327, 135] width 11 height 13
radio input "true"
click at [397, 266] on div "Создать" at bounding box center [404, 265] width 37 height 11
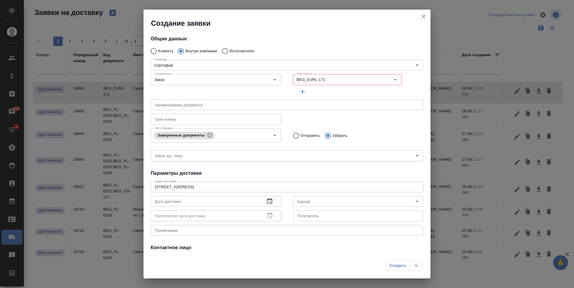
click at [424, 14] on icon "close" at bounding box center [423, 16] width 7 height 7
radio input "true"
type input "Без привязки"
radio input "true"
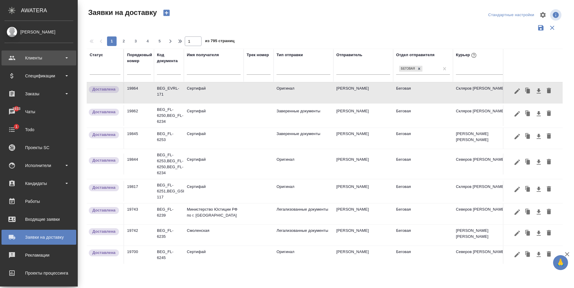
click at [48, 58] on div "Клиенты" at bounding box center [38, 58] width 69 height 9
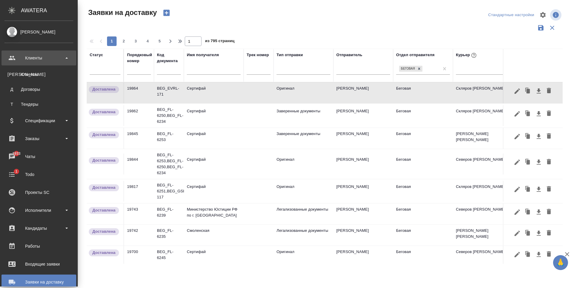
click at [48, 58] on div "Клиенты" at bounding box center [38, 58] width 69 height 9
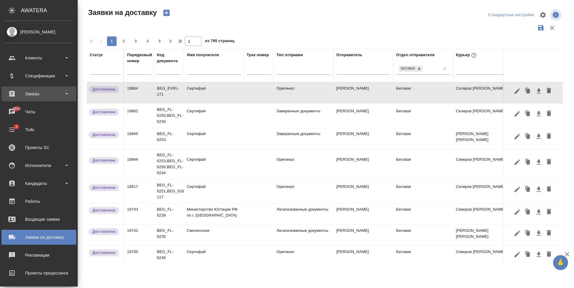
click at [39, 91] on div "Заказы" at bounding box center [38, 93] width 69 height 9
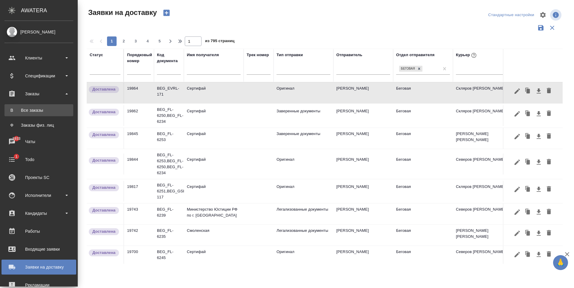
click at [38, 109] on div "Все заказы" at bounding box center [38, 110] width 63 height 6
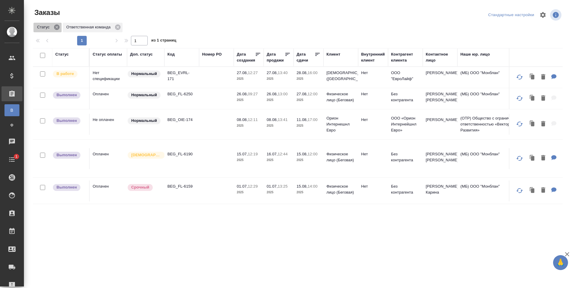
click at [59, 30] on icon at bounding box center [57, 27] width 7 height 7
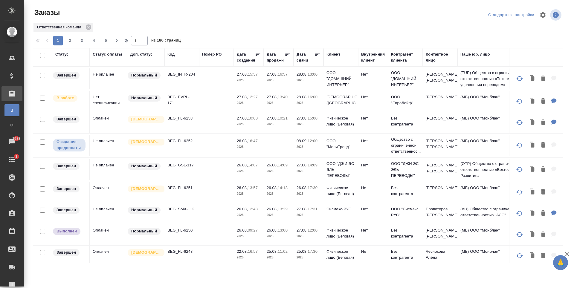
click at [213, 89] on td at bounding box center [216, 78] width 35 height 21
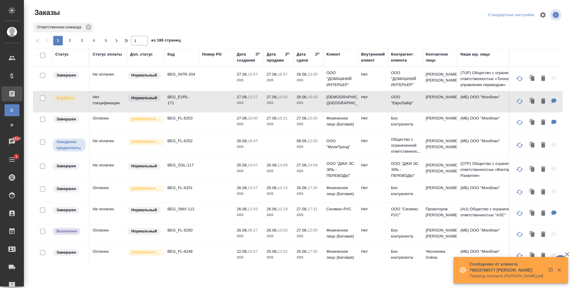
click at [203, 89] on td at bounding box center [216, 78] width 35 height 21
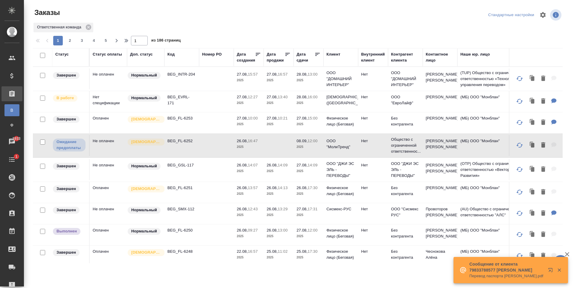
click at [203, 89] on td at bounding box center [216, 78] width 35 height 21
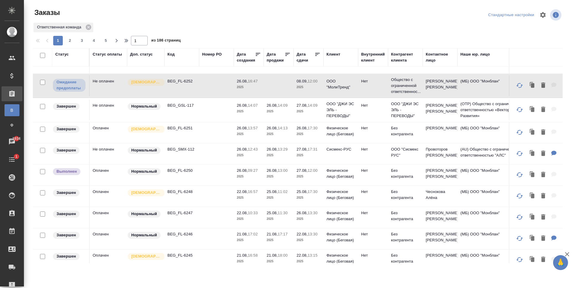
click at [223, 30] on td at bounding box center [216, 19] width 35 height 21
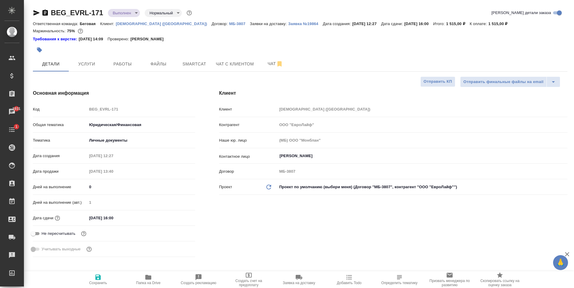
select select "RU"
click at [126, 10] on body "🙏 .cls-1 fill:#fff; AWATERA Antonova Kristina Клиенты Спецификации Заказы 1931 …" at bounding box center [287, 144] width 574 height 288
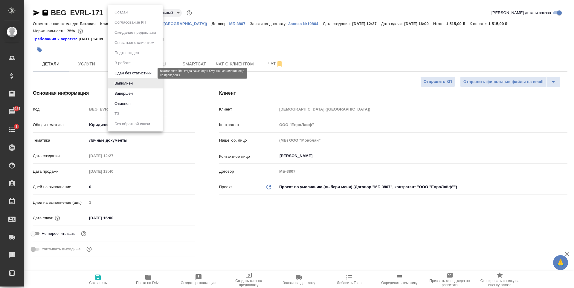
click at [131, 76] on button "Сдан без статистики" at bounding box center [133, 73] width 41 height 7
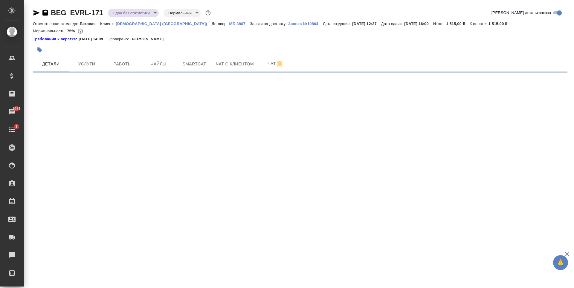
select select "RU"
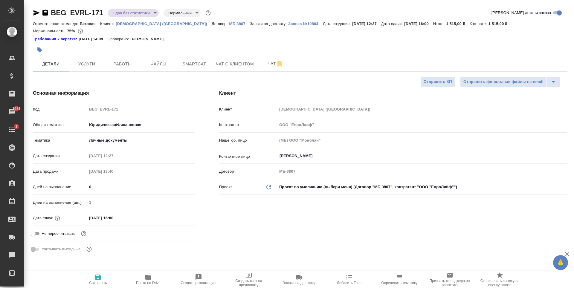
type textarea "x"
click at [134, 10] on body "🙏 .cls-1 fill:#fff; AWATERA Antonova Kristina Клиенты Спецификации Заказы 1931 …" at bounding box center [287, 144] width 574 height 288
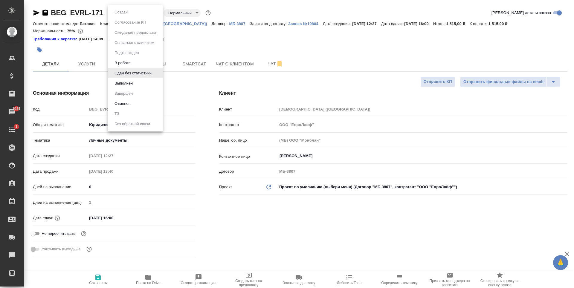
click at [129, 68] on li "В работе" at bounding box center [135, 63] width 55 height 10
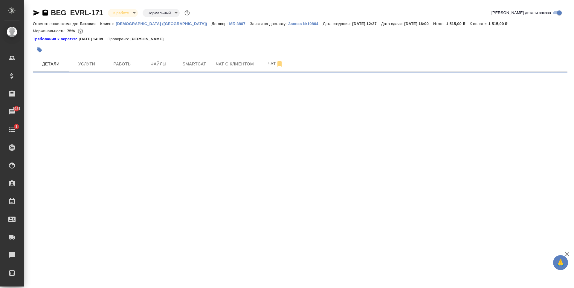
select select "RU"
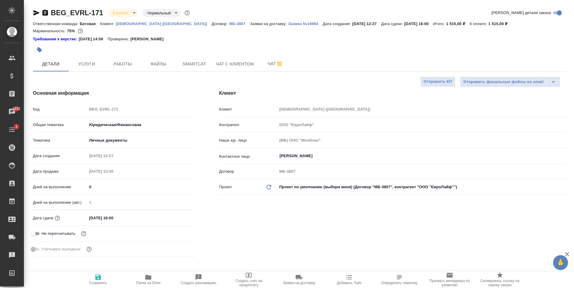
type textarea "x"
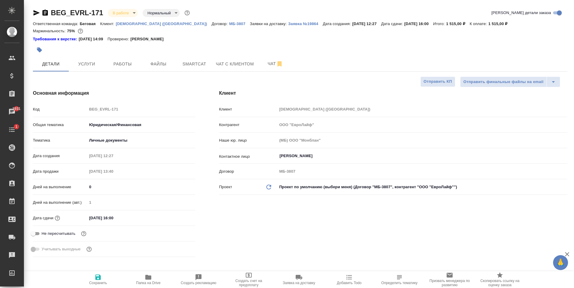
type textarea "x"
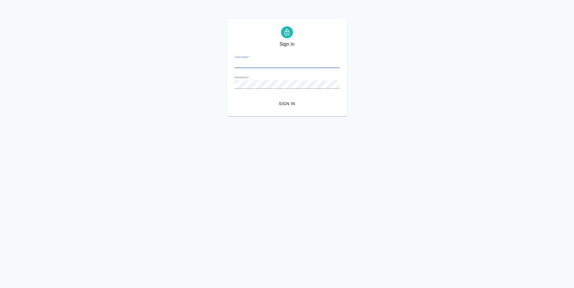
type input "[PERSON_NAME][EMAIL_ADDRESS][DOMAIN_NAME]"
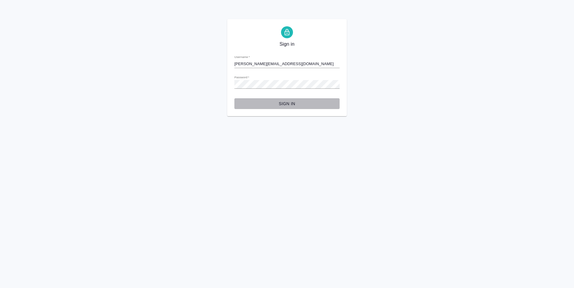
click at [283, 103] on span "Sign in" at bounding box center [287, 103] width 96 height 7
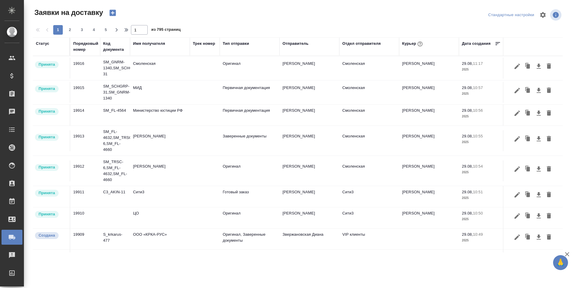
click at [110, 10] on icon "button" at bounding box center [112, 13] width 6 height 6
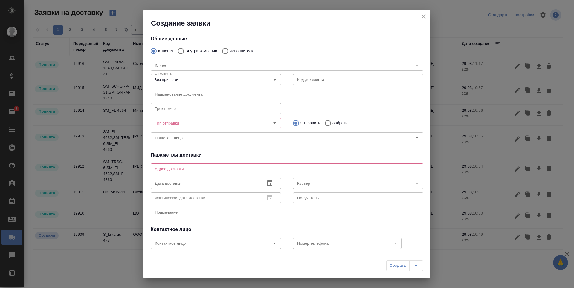
click at [207, 49] on p "Внутри компании" at bounding box center [201, 51] width 32 height 6
click at [185, 49] on input "Внутри компании" at bounding box center [180, 51] width 11 height 13
radio input "true"
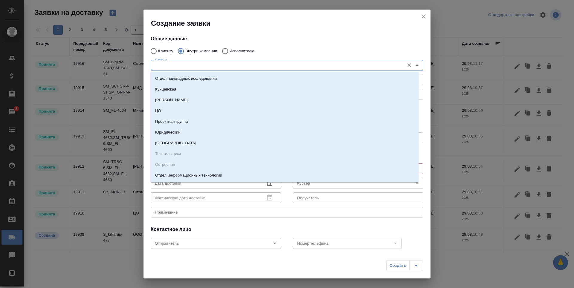
click at [210, 65] on input "Команда" at bounding box center [276, 65] width 249 height 7
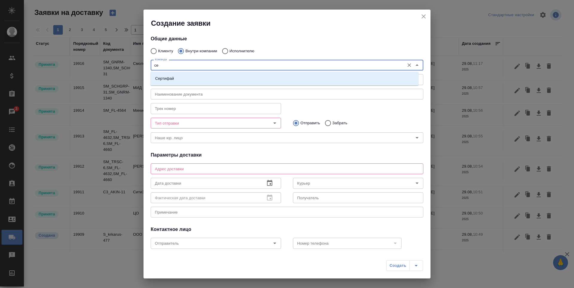
type input "сер"
click at [207, 72] on div "Сертифай" at bounding box center [284, 79] width 268 height 14
click at [209, 78] on li "Сертифай" at bounding box center [284, 78] width 268 height 11
type textarea "Кузнецкий мост, д.7"
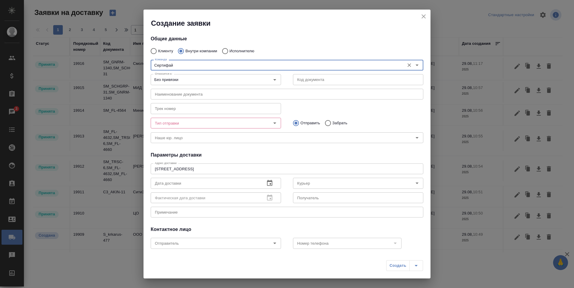
type input "Сертифай"
click at [333, 79] on input "text" at bounding box center [358, 79] width 130 height 11
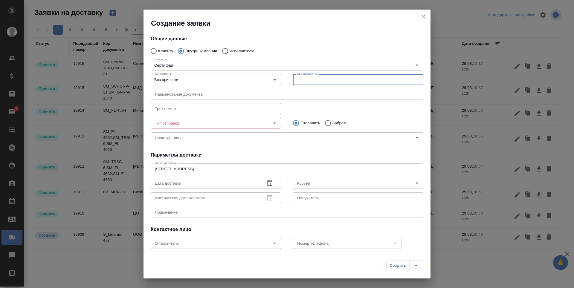
paste input "BEG_EVRL-171"
type input "BEG_EVRL-171"
drag, startPoint x: 361, startPoint y: 81, endPoint x: 284, endPoint y: 88, distance: 77.2
click at [284, 88] on div "Клиенту Внутри компании Исполнителю Команда Сертифай Команда Относится к: Без п…" at bounding box center [287, 95] width 273 height 100
click at [318, 112] on div "Тип отправки Тип отправки Отправить Забрать" at bounding box center [287, 122] width 285 height 26
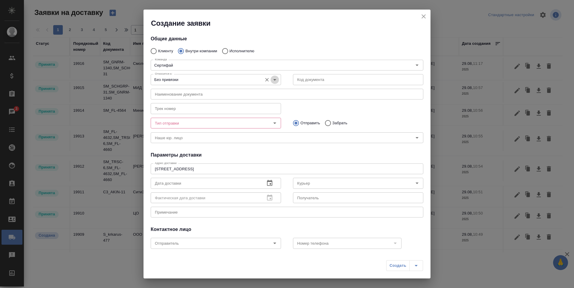
click at [274, 82] on icon "Open" at bounding box center [274, 79] width 7 height 7
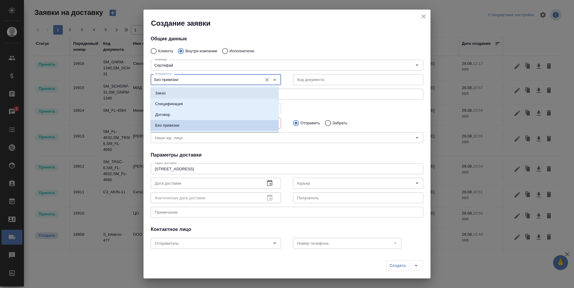
click at [183, 95] on li "Заказ" at bounding box center [214, 93] width 128 height 11
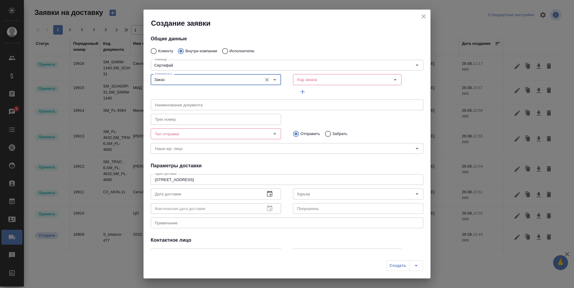
type input "Заказ"
click at [317, 79] on input "Код заказа" at bounding box center [337, 79] width 85 height 7
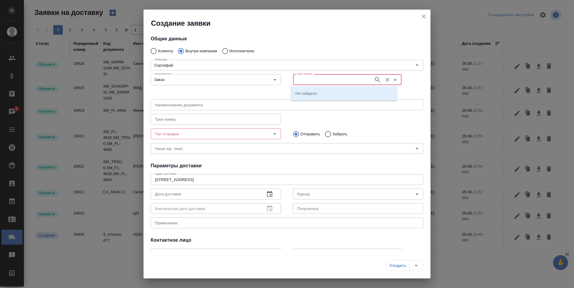
paste input "BEG_EVRL-171"
type input "BEG_EVRL-171"
click at [374, 79] on icon "button" at bounding box center [377, 79] width 7 height 7
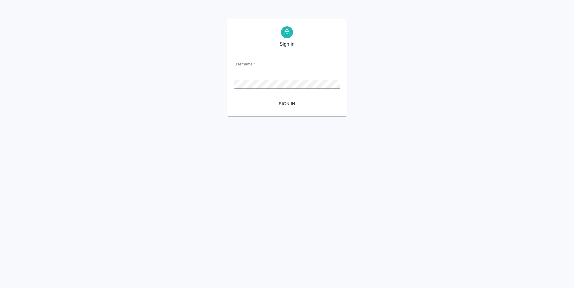
type input "[PERSON_NAME][EMAIL_ADDRESS][DOMAIN_NAME]"
click at [286, 95] on form "Username   * [PERSON_NAME][EMAIL_ADDRESS][DOMAIN_NAME] Password   * urlPath   *…" at bounding box center [286, 79] width 105 height 59
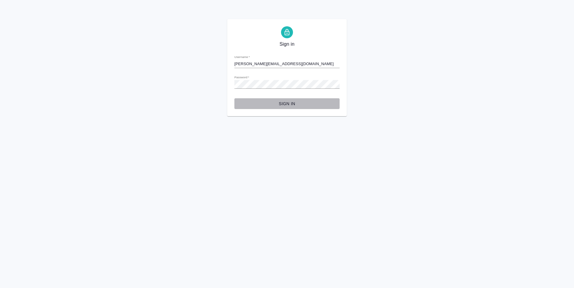
click at [285, 101] on span "Sign in" at bounding box center [287, 103] width 96 height 7
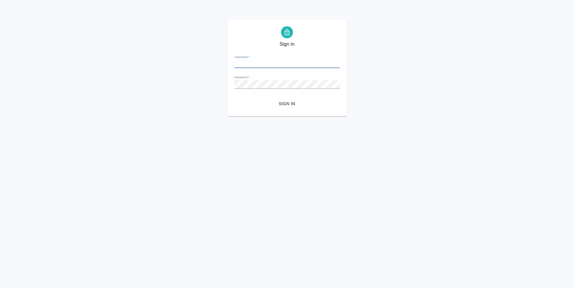
type input "[PERSON_NAME][EMAIL_ADDRESS][DOMAIN_NAME]"
click at [286, 103] on span "Sign in" at bounding box center [287, 103] width 96 height 7
type input "[PERSON_NAME][EMAIL_ADDRESS][DOMAIN_NAME]"
click at [301, 99] on button "Sign in" at bounding box center [286, 103] width 105 height 11
type input "[PERSON_NAME][EMAIL_ADDRESS][DOMAIN_NAME]"
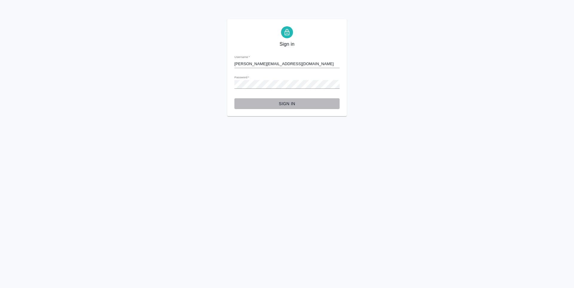
click at [291, 103] on span "Sign in" at bounding box center [287, 103] width 96 height 7
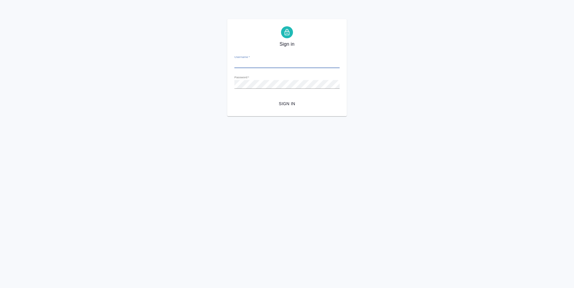
type input "[PERSON_NAME][EMAIL_ADDRESS][DOMAIN_NAME]"
click at [282, 103] on span "Sign in" at bounding box center [287, 103] width 96 height 7
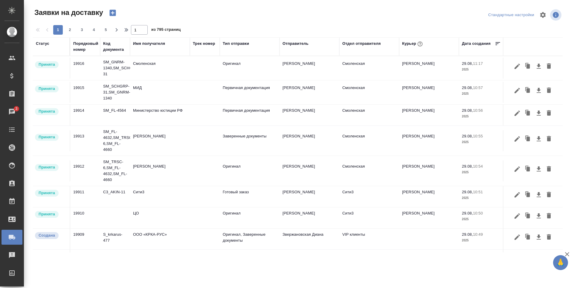
click at [113, 14] on icon "button" at bounding box center [112, 13] width 6 height 6
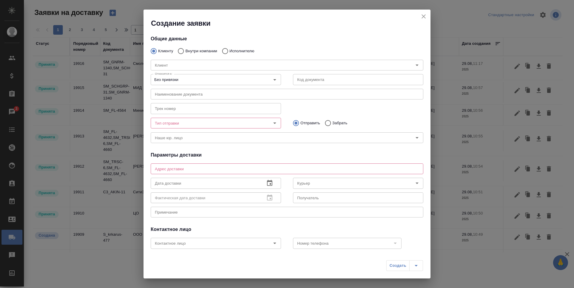
click at [200, 53] on div "[PERSON_NAME]" at bounding box center [287, 64] width 285 height 26
click at [200, 49] on p "Внутри компании" at bounding box center [201, 51] width 32 height 6
click at [185, 49] on input "Внутри компании" at bounding box center [180, 51] width 11 height 13
radio input "true"
click at [248, 63] on input "Команда" at bounding box center [276, 65] width 249 height 7
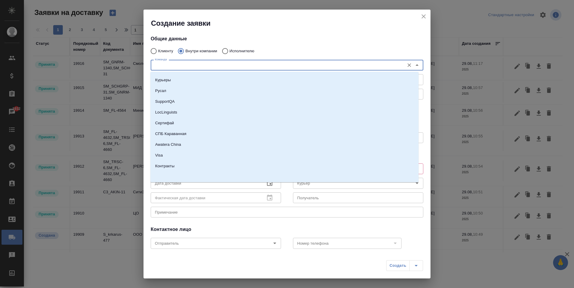
scroll to position [1054, 0]
click at [192, 124] on li "Сертифай" at bounding box center [284, 123] width 268 height 11
type textarea "Кузнецкий мост, д.7"
type input "Сертифай"
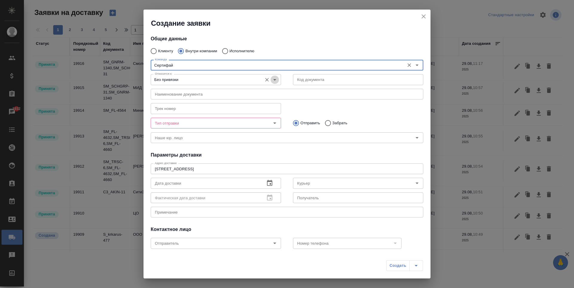
click at [271, 77] on icon "Open" at bounding box center [274, 79] width 7 height 7
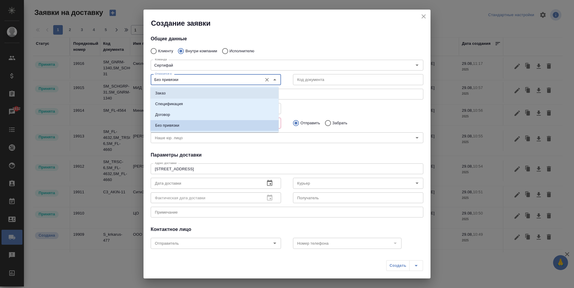
click at [223, 91] on li "Заказ" at bounding box center [214, 93] width 128 height 11
type input "Заказ"
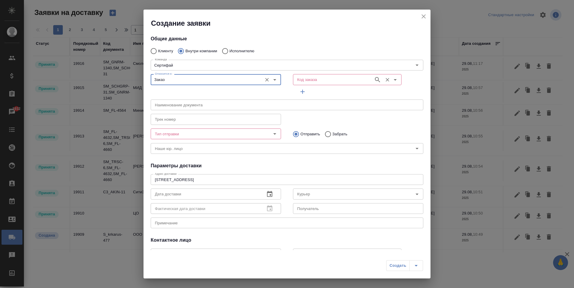
click at [344, 73] on div "Код заказа Код заказа" at bounding box center [347, 79] width 109 height 14
click at [344, 76] on input "Код заказа" at bounding box center [333, 79] width 76 height 7
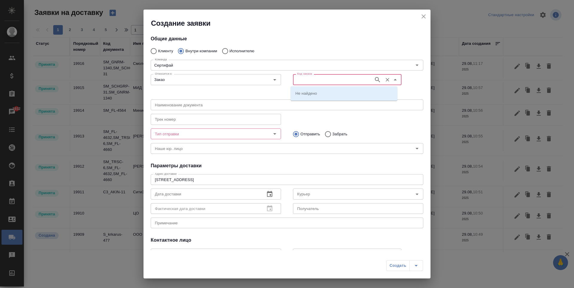
paste input "BEG_EVRL-171"
type input "BEG_EVRL-171"
click at [374, 80] on icon "button" at bounding box center [377, 79] width 7 height 7
click at [321, 95] on p "BEG_EVRL-171" at bounding box center [309, 93] width 29 height 6
type input "(МБ) ООО "Монблан""
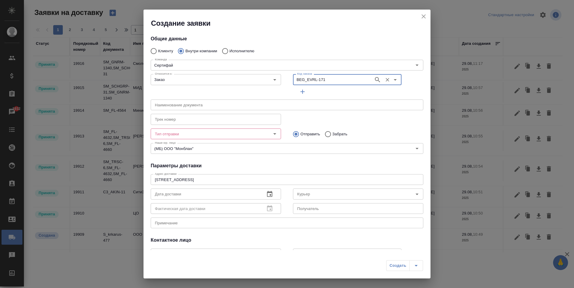
click at [263, 132] on div at bounding box center [271, 134] width 16 height 8
type input "BEG_EVRL-171"
click at [274, 138] on button "Open" at bounding box center [275, 134] width 8 height 8
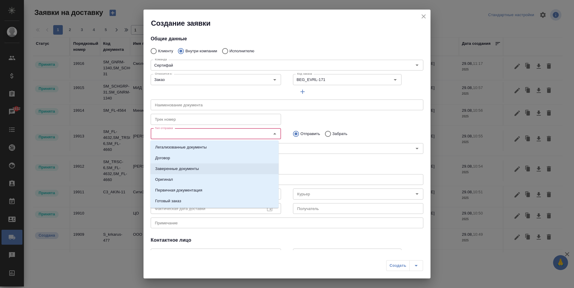
click at [198, 168] on p "Заверенные документы" at bounding box center [177, 169] width 44 height 6
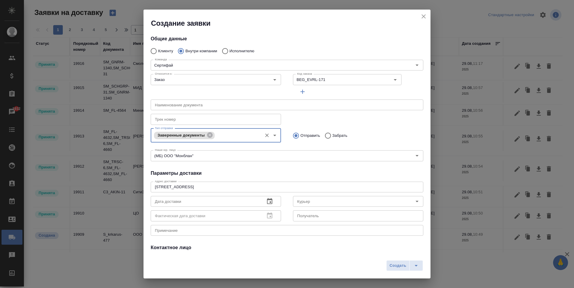
click at [334, 138] on p "Забрать" at bounding box center [339, 136] width 15 height 6
click at [332, 138] on input "Забрать" at bounding box center [327, 135] width 11 height 13
radio input "true"
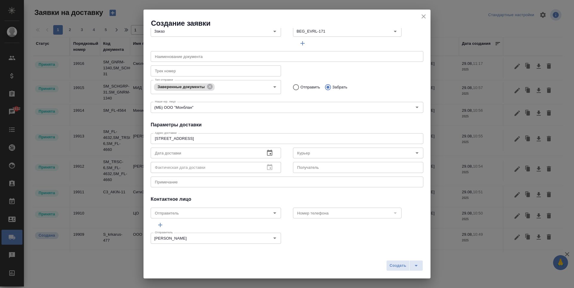
scroll to position [49, 0]
click at [268, 153] on icon "button" at bounding box center [269, 152] width 5 height 6
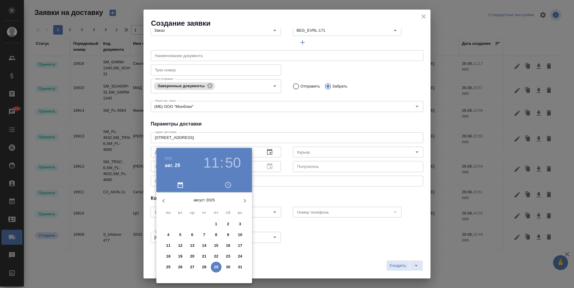
click at [216, 269] on p "29" at bounding box center [216, 267] width 4 height 6
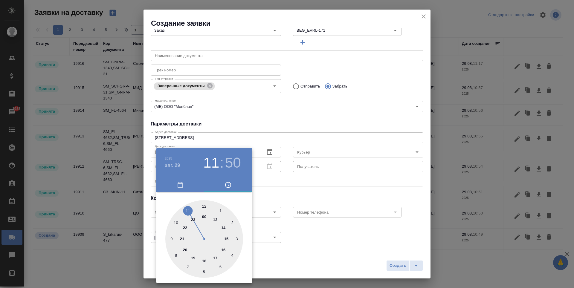
click at [223, 249] on div at bounding box center [204, 239] width 78 height 78
click at [205, 206] on div at bounding box center [204, 239] width 78 height 78
type input "29.08.2025 16:00"
click at [294, 192] on div at bounding box center [287, 144] width 574 height 288
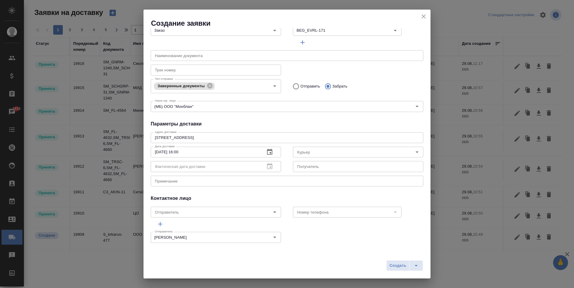
click at [224, 184] on div "x Примечание" at bounding box center [287, 181] width 273 height 11
type textarea "Забрать заверенный документ из Сертифая"
click at [391, 264] on span "Создать" at bounding box center [398, 266] width 17 height 7
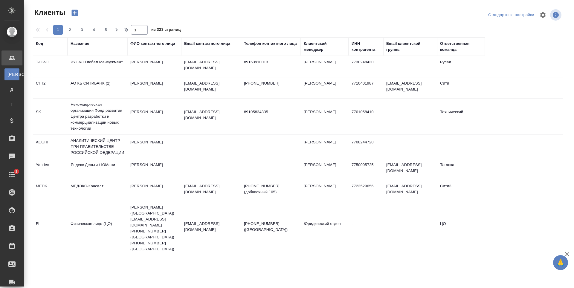
select select "RU"
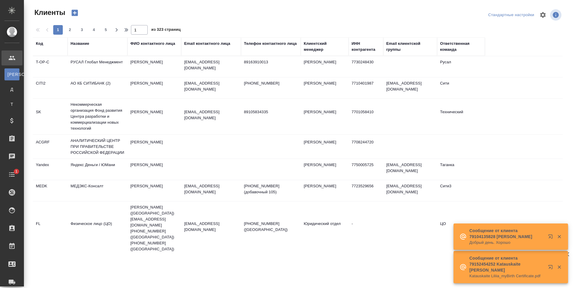
select select "RU"
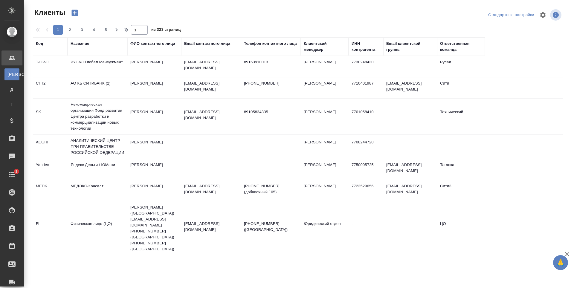
select select "RU"
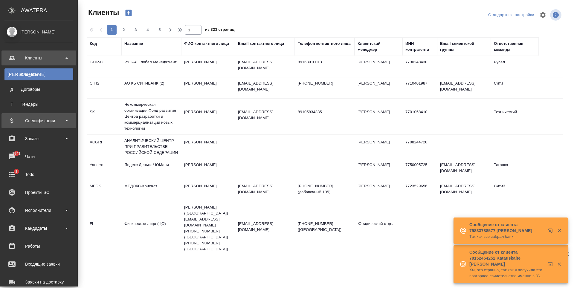
click at [46, 117] on div "Спецификации" at bounding box center [38, 120] width 69 height 9
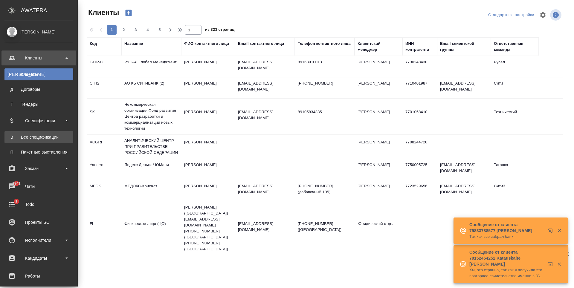
click at [46, 135] on div "Все спецификации" at bounding box center [38, 137] width 63 height 6
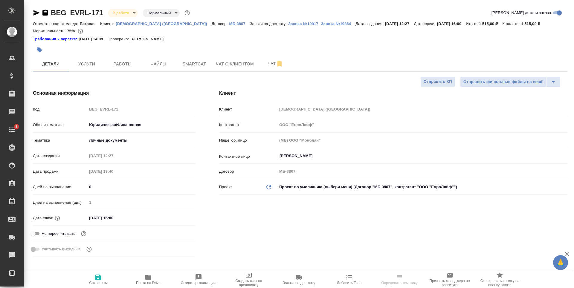
select select "RU"
type textarea "x"
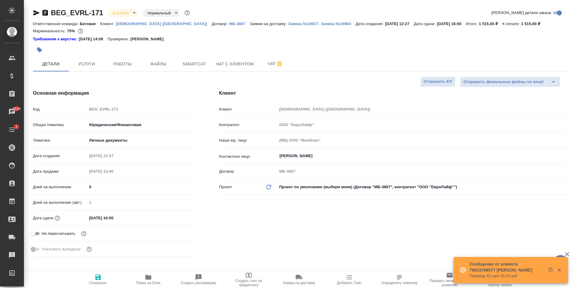
type textarea "x"
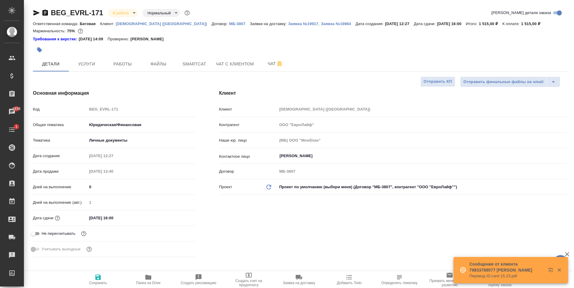
type textarea "x"
click at [120, 12] on body "🙏 .cls-1 fill:#fff; AWATERA Antonova Kristina Клиенты Спецификации Заказы 1936 …" at bounding box center [287, 144] width 574 height 288
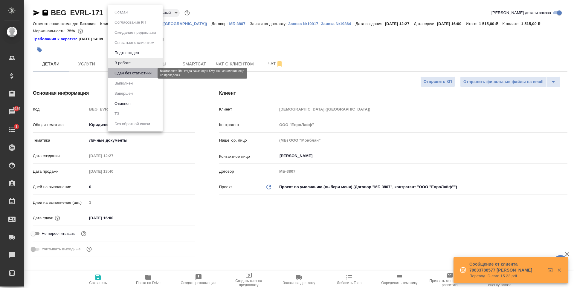
click at [134, 72] on button "Сдан без статистики" at bounding box center [133, 73] width 41 height 7
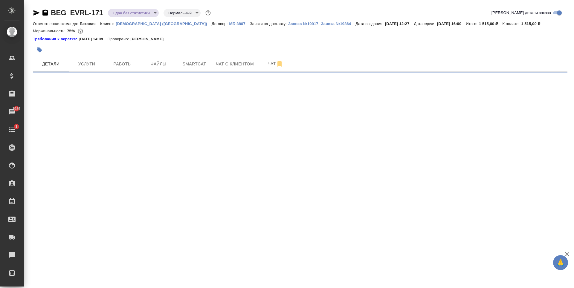
select select "RU"
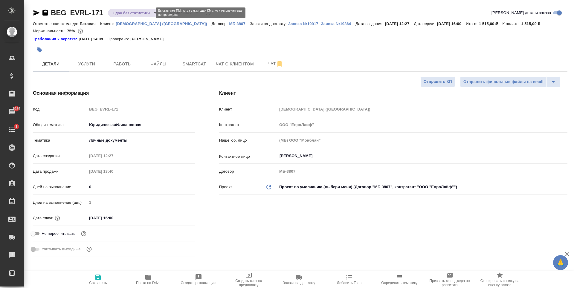
type textarea "x"
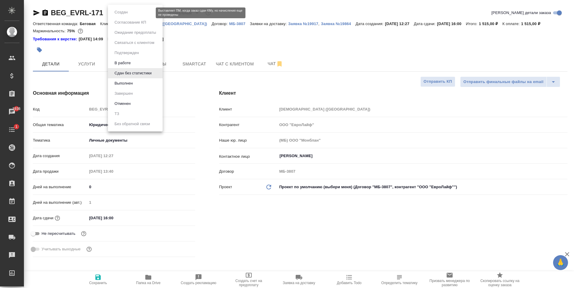
click at [131, 15] on body "🙏 .cls-1 fill:#fff; AWATERA Antonova Kristina Клиенты Спецификации Заказы 1936 …" at bounding box center [287, 144] width 574 height 288
click at [142, 81] on li "Выполнен" at bounding box center [135, 83] width 55 height 10
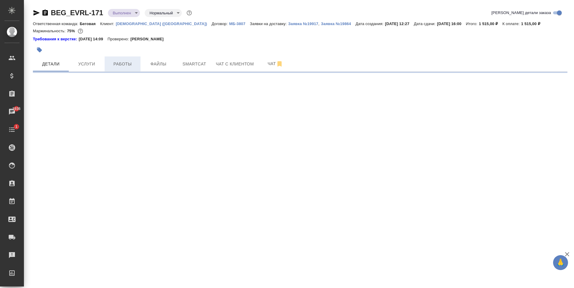
select select "RU"
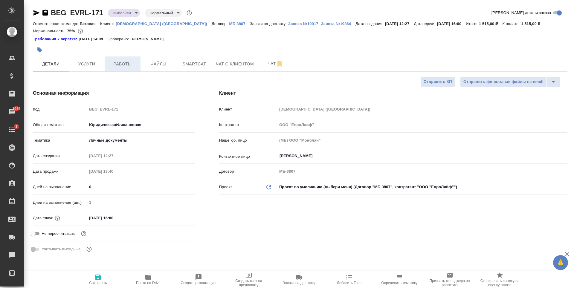
type textarea "x"
click at [125, 65] on span "Работы" at bounding box center [122, 63] width 29 height 7
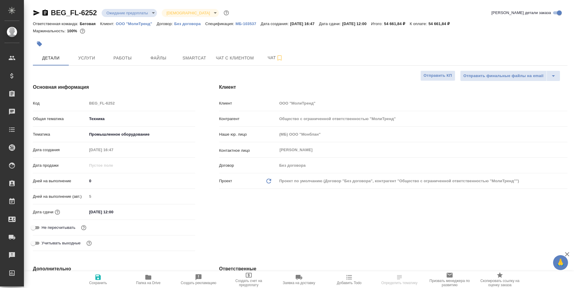
select select "RU"
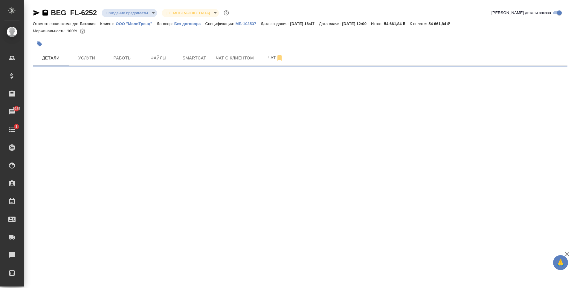
select select "RU"
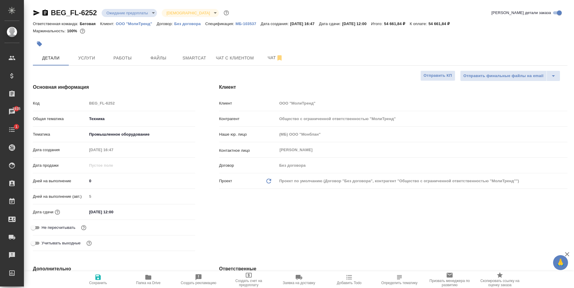
type textarea "x"
click at [251, 22] on p "МБ-103537" at bounding box center [248, 24] width 25 height 4
type textarea "x"
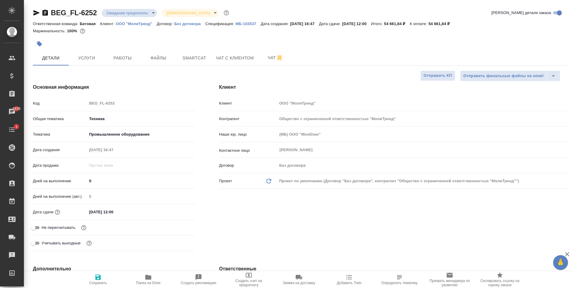
type textarea "x"
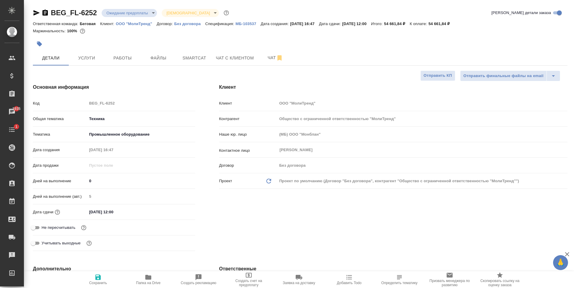
type textarea "x"
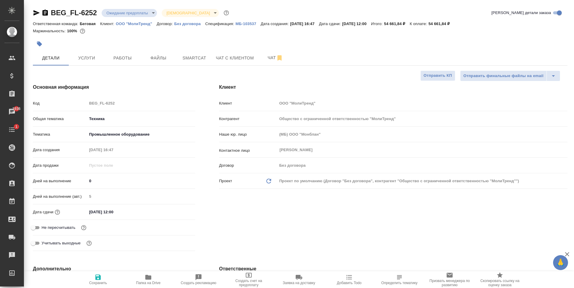
type textarea "x"
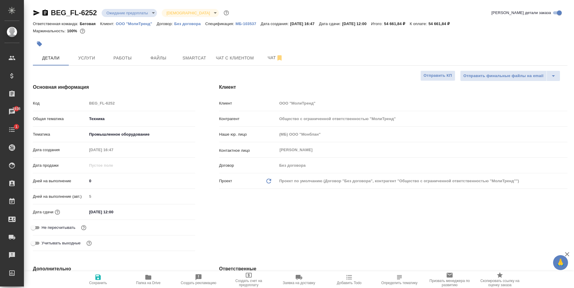
type textarea "x"
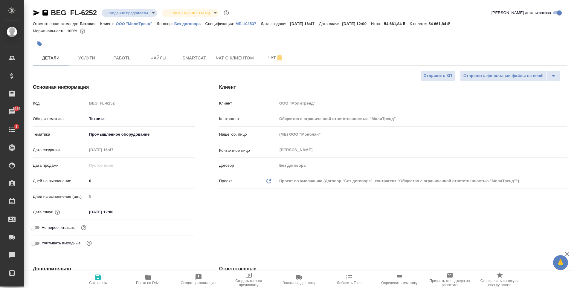
type textarea "x"
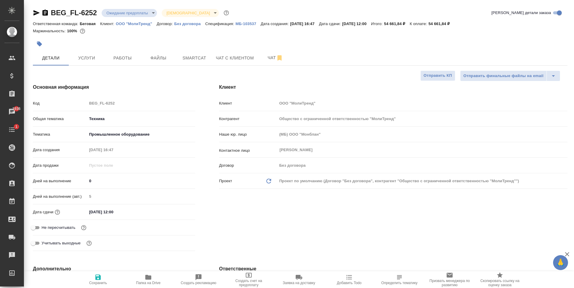
type textarea "x"
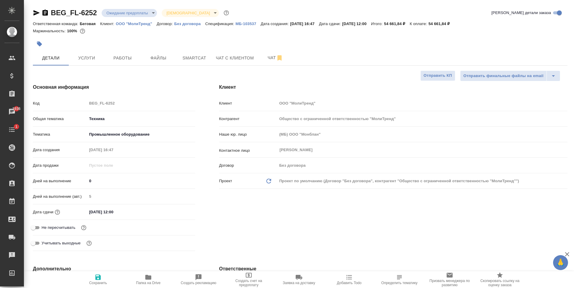
type textarea "x"
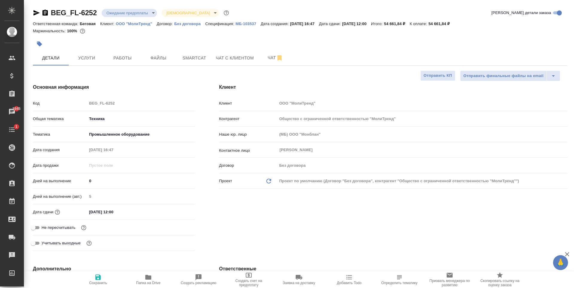
type textarea "x"
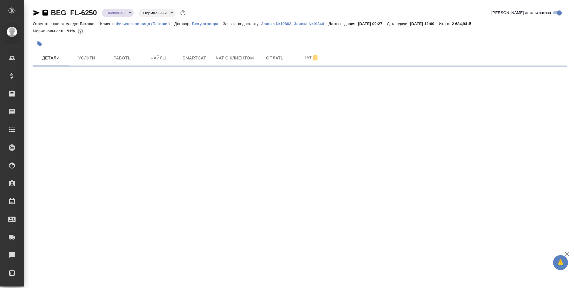
select select "RU"
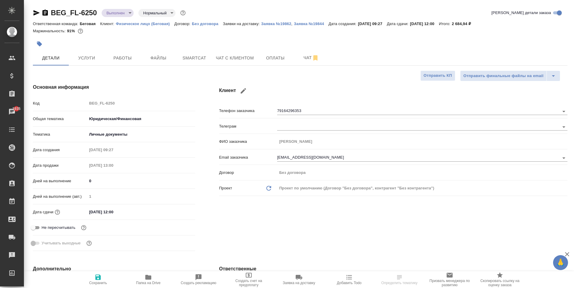
type textarea "x"
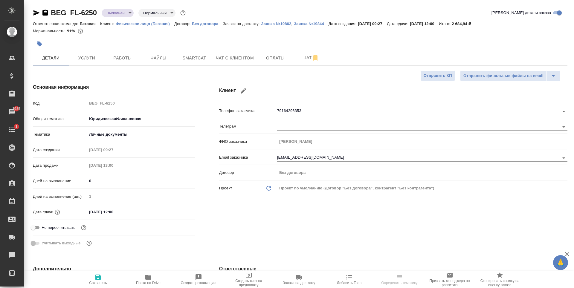
type textarea "x"
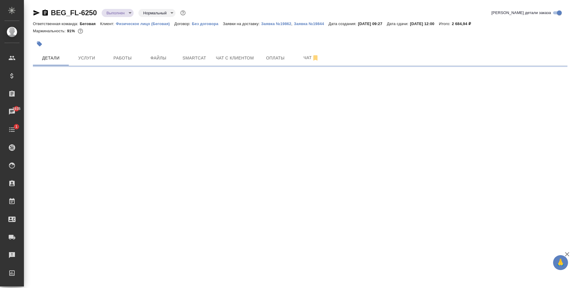
select select "RU"
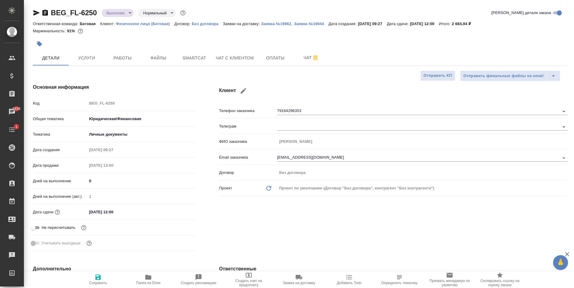
type textarea "x"
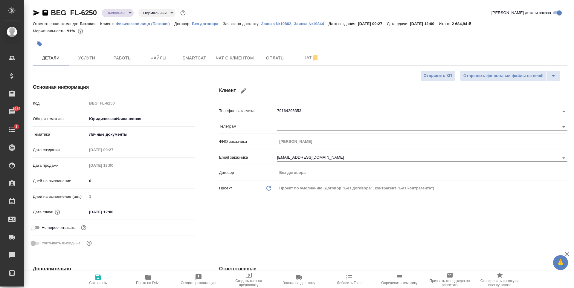
type textarea "x"
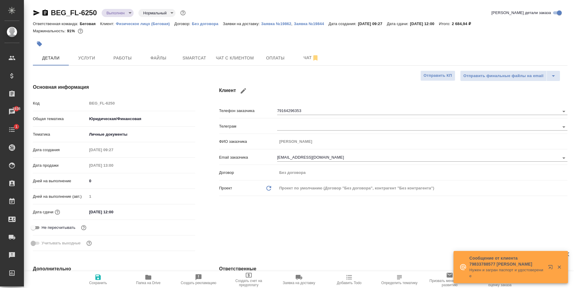
type textarea "x"
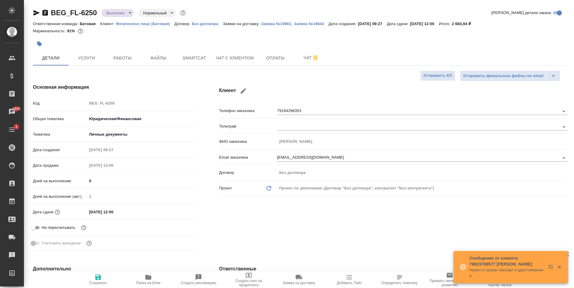
type textarea "x"
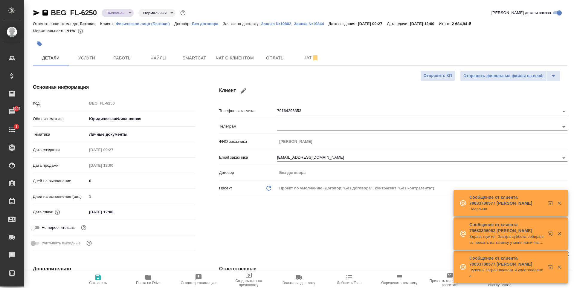
type textarea "x"
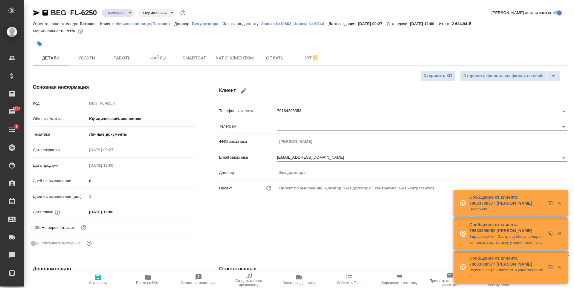
type textarea "x"
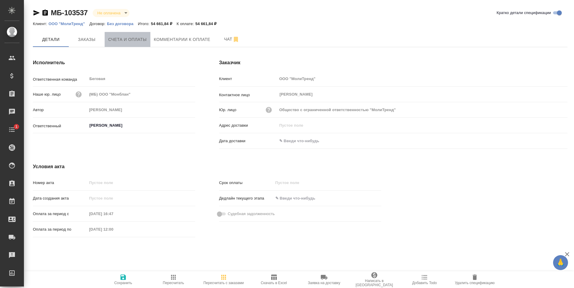
click at [123, 40] on span "Счета и оплаты" at bounding box center [127, 39] width 39 height 7
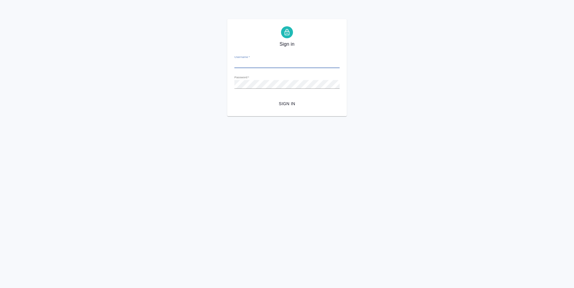
type input "[PERSON_NAME][EMAIL_ADDRESS][DOMAIN_NAME]"
click at [287, 109] on button "Sign in" at bounding box center [286, 103] width 105 height 11
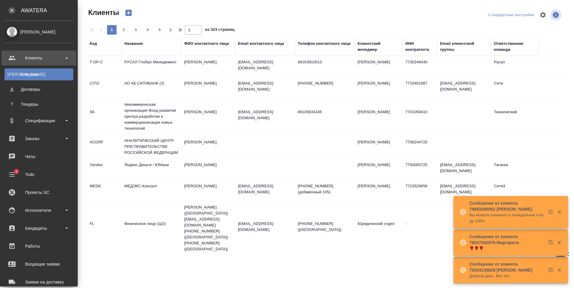
select select "RU"
click at [35, 140] on div "Заказы" at bounding box center [38, 138] width 69 height 9
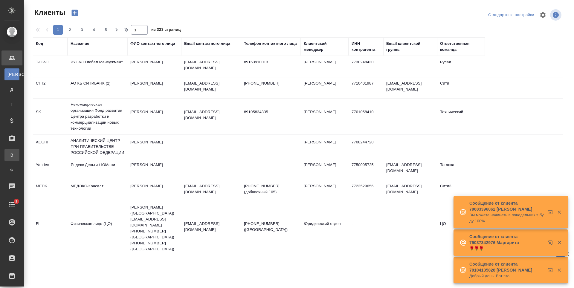
click at [9, 154] on div "Все заказы" at bounding box center [4, 155] width 9 height 6
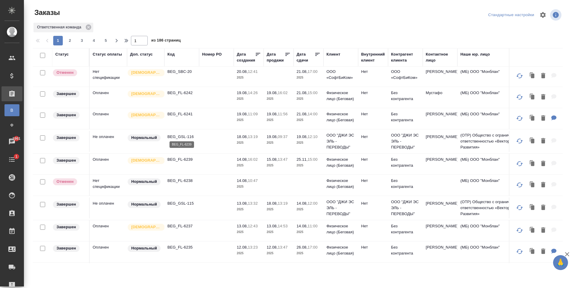
scroll to position [378, 0]
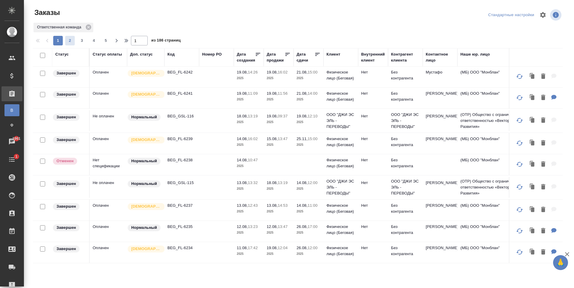
click at [73, 40] on span "2" at bounding box center [70, 41] width 10 height 6
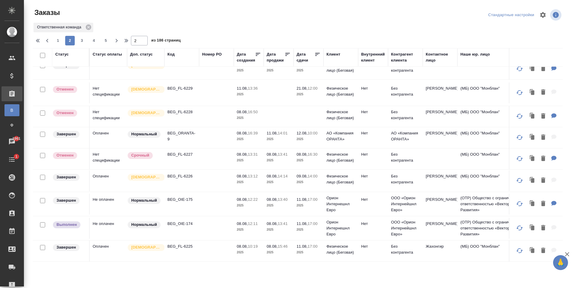
scroll to position [0, 0]
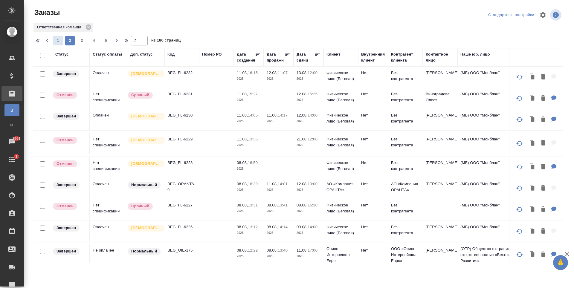
click at [62, 38] on span "1" at bounding box center [58, 41] width 10 height 6
type input "1"
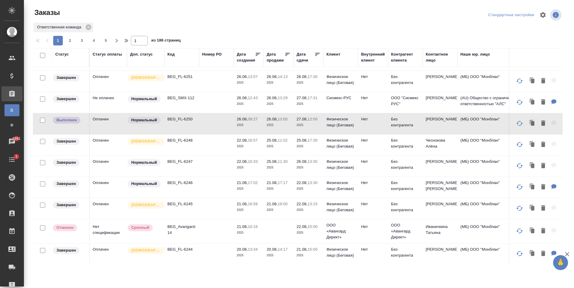
scroll to position [120, 0]
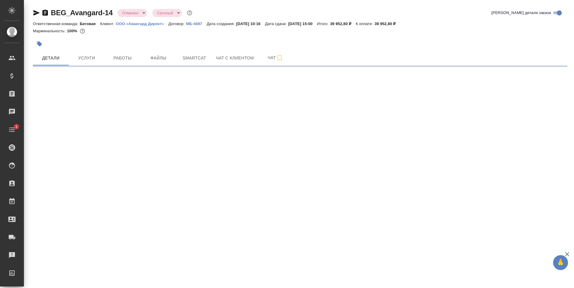
select select "RU"
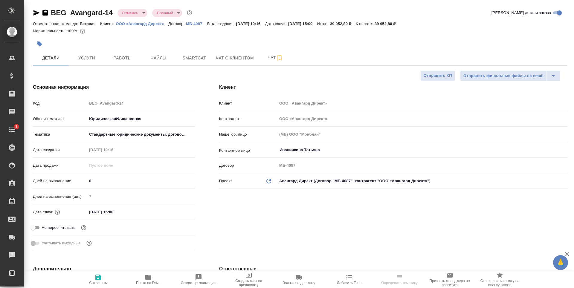
type textarea "x"
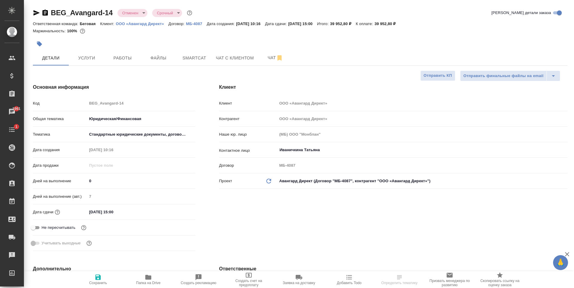
type textarea "x"
select select "RU"
type textarea "x"
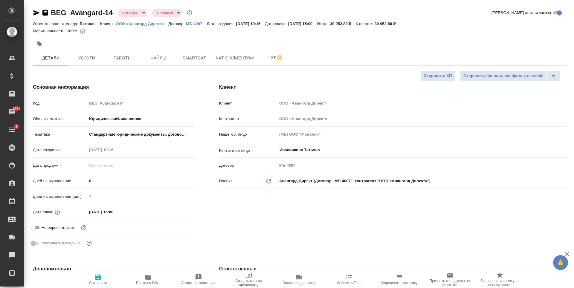
type textarea "x"
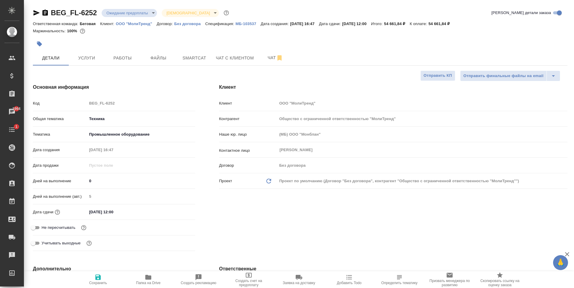
select select "RU"
click at [87, 54] on span "Услуги" at bounding box center [86, 57] width 29 height 7
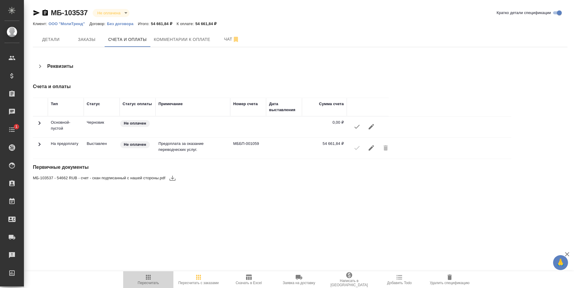
click at [159, 288] on button "Пересчитать" at bounding box center [148, 279] width 50 height 17
